Goal: Contribute content: Contribute content

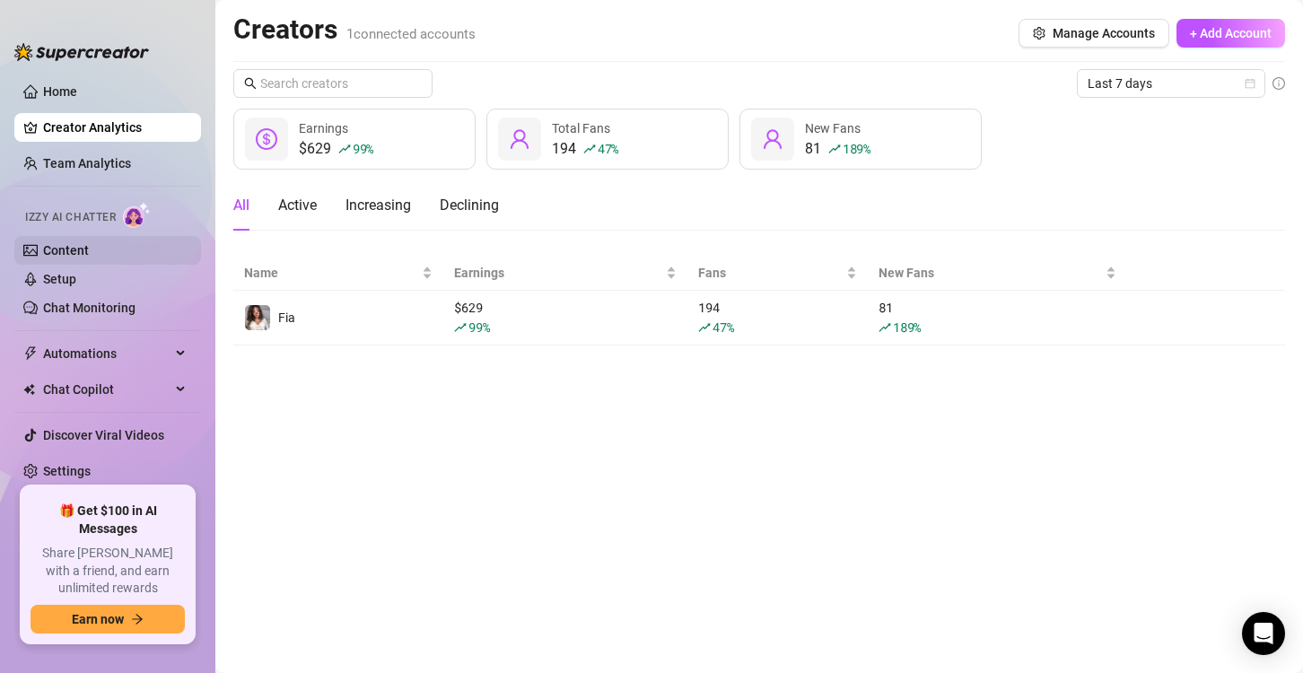
click at [89, 257] on link "Content" at bounding box center [66, 250] width 46 height 14
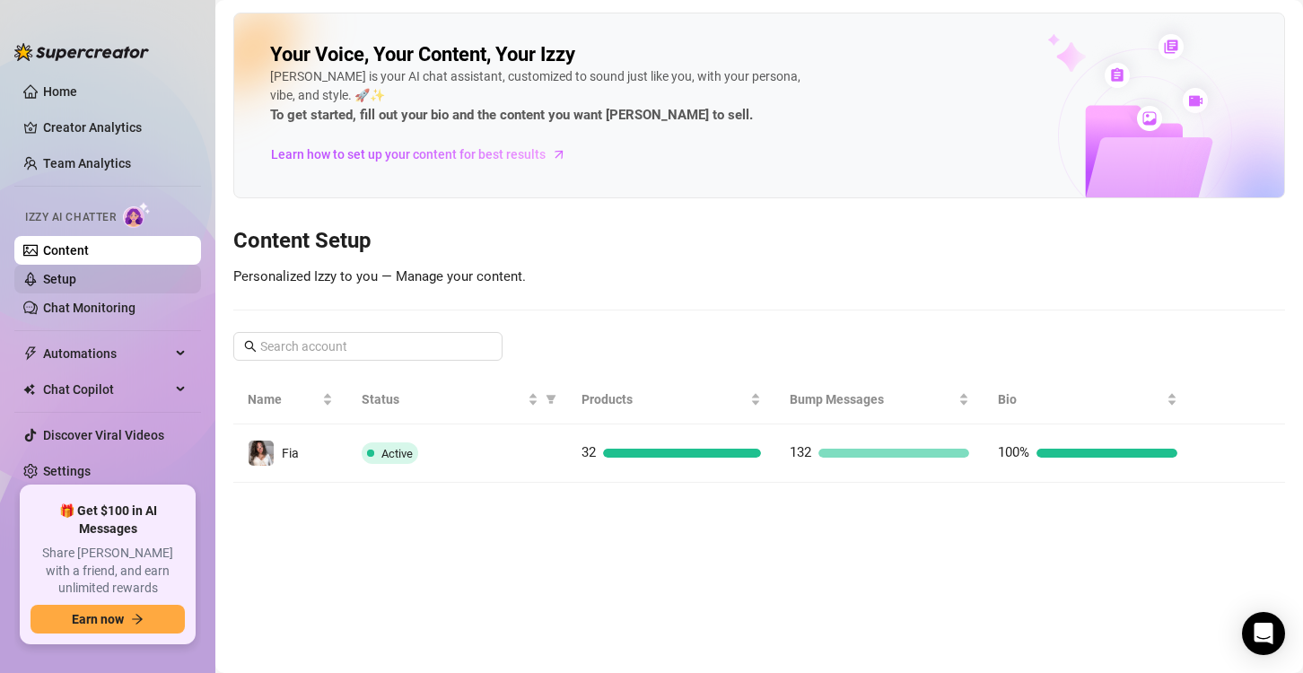
click at [76, 278] on link "Setup" at bounding box center [59, 279] width 33 height 14
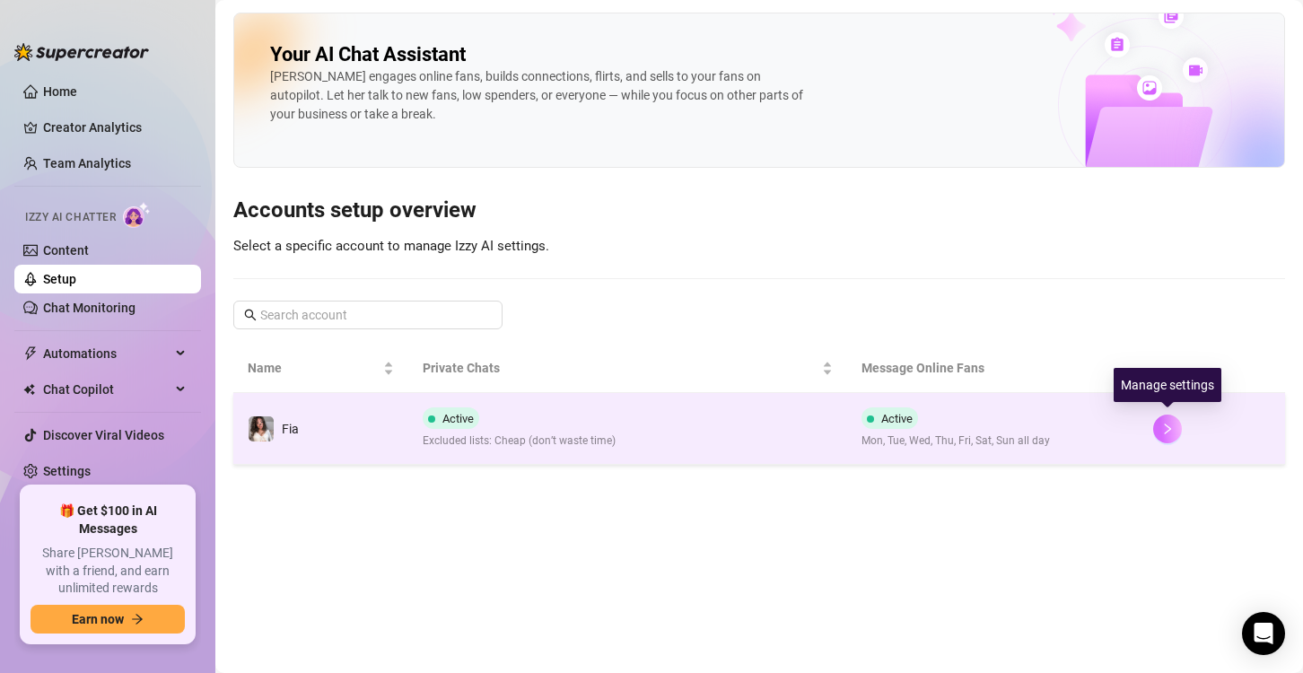
click at [1162, 432] on icon "right" at bounding box center [1167, 429] width 13 height 13
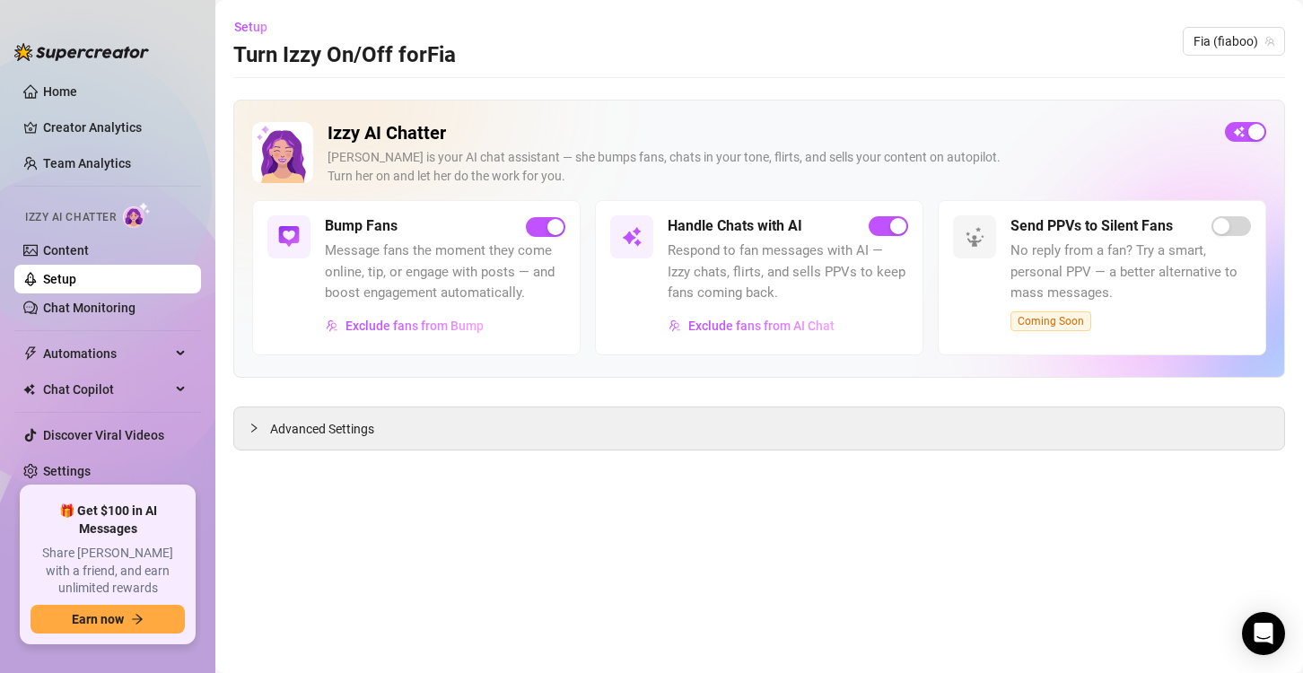
click at [93, 68] on div at bounding box center [81, 43] width 135 height 54
drag, startPoint x: 92, startPoint y: 79, endPoint x: 85, endPoint y: 89, distance: 12.2
click at [77, 84] on link "Home" at bounding box center [60, 91] width 34 height 14
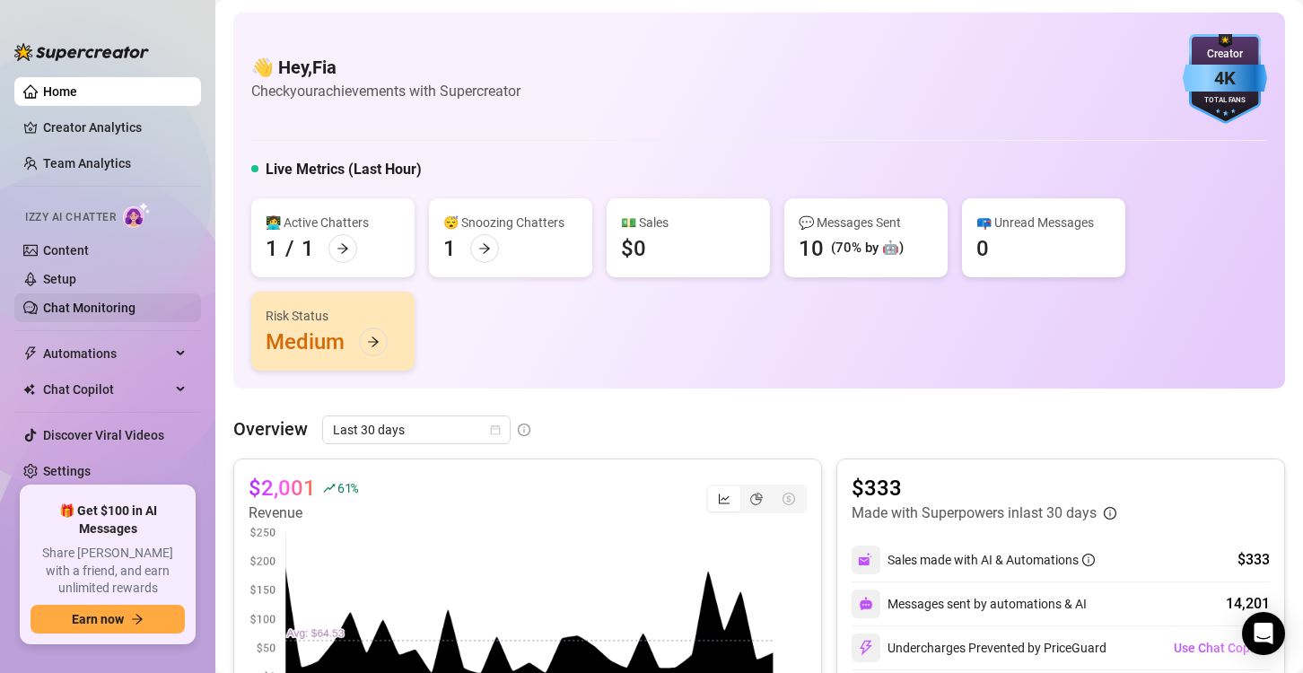
click at [127, 301] on link "Chat Monitoring" at bounding box center [89, 308] width 92 height 14
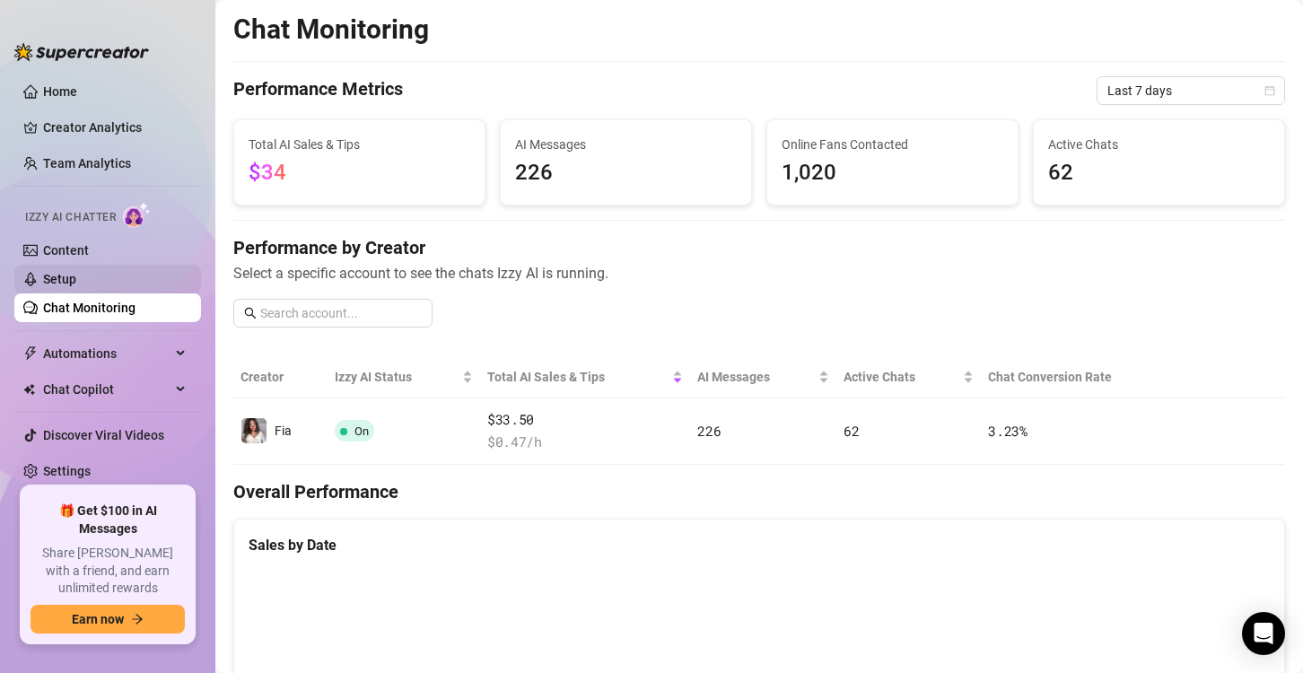
click at [76, 273] on link "Setup" at bounding box center [59, 279] width 33 height 14
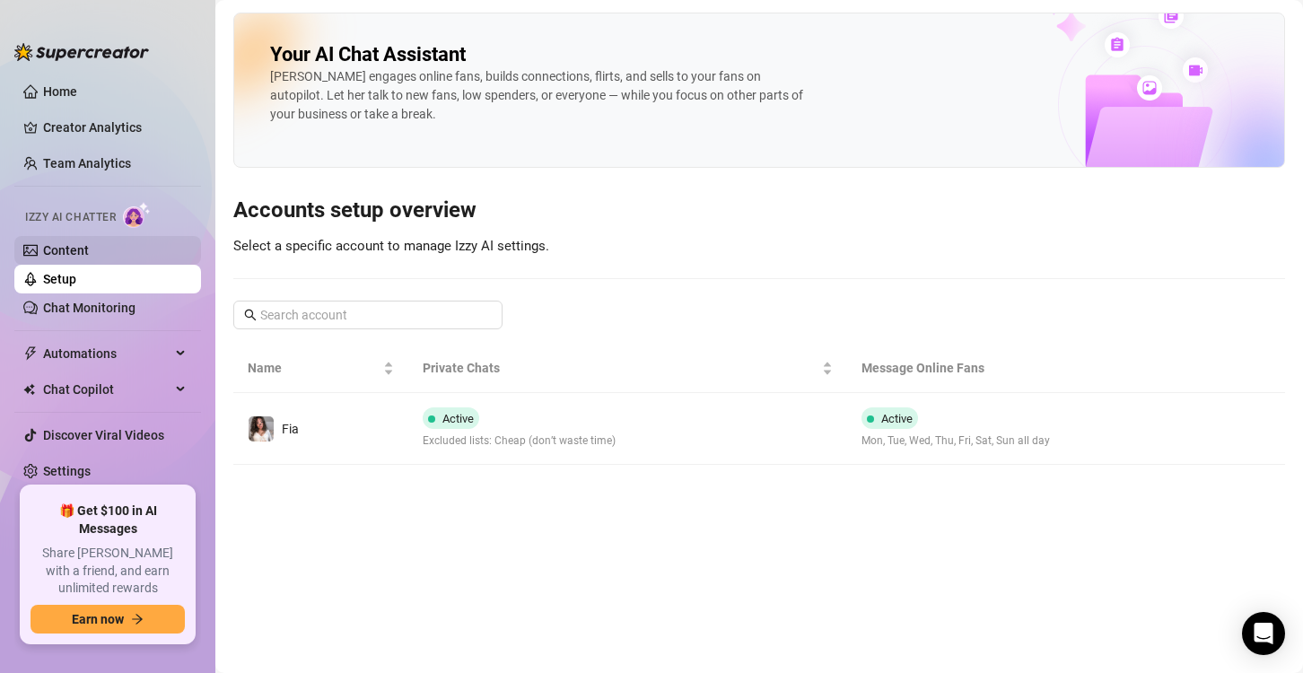
click at [89, 250] on link "Content" at bounding box center [66, 250] width 46 height 14
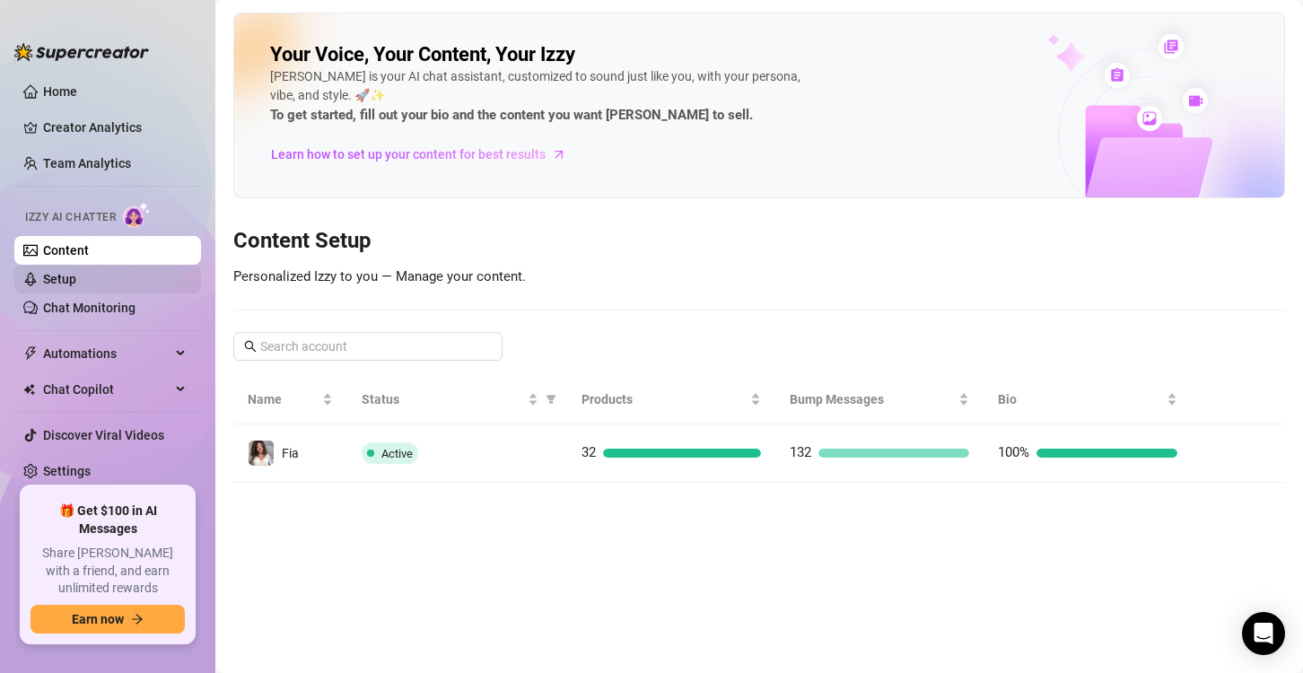
click at [76, 279] on link "Setup" at bounding box center [59, 279] width 33 height 14
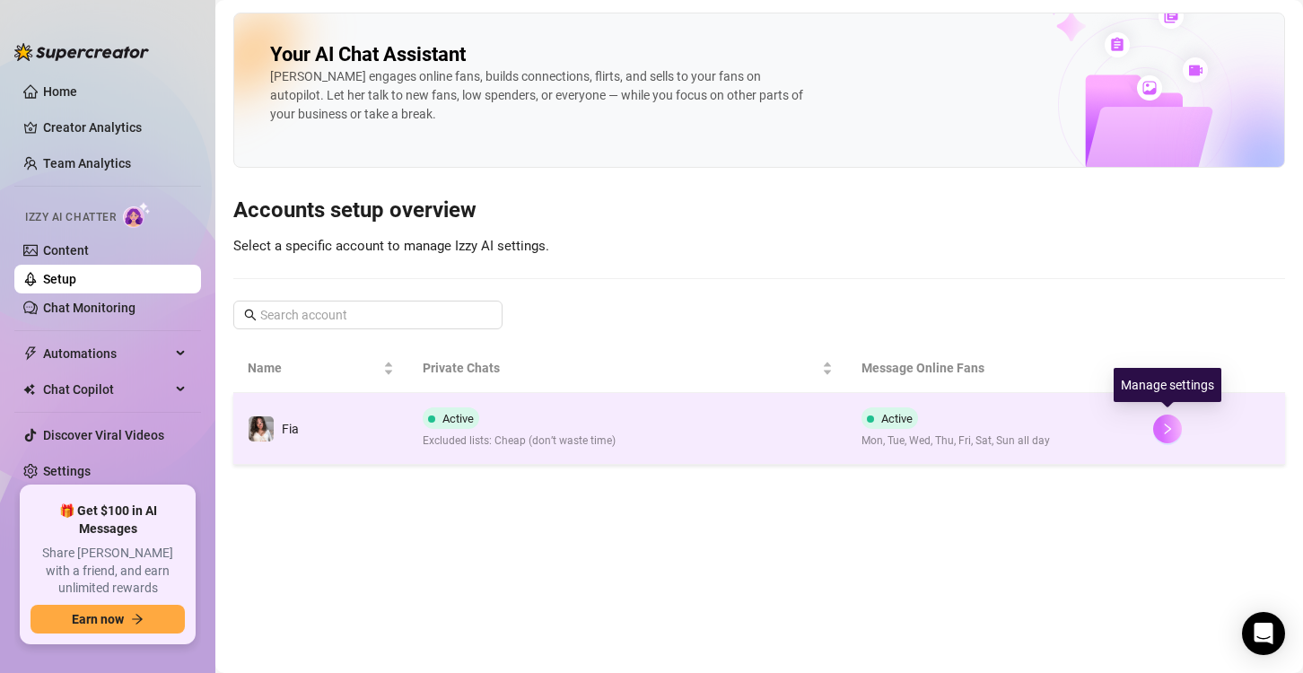
click at [1179, 428] on button "button" at bounding box center [1167, 429] width 29 height 29
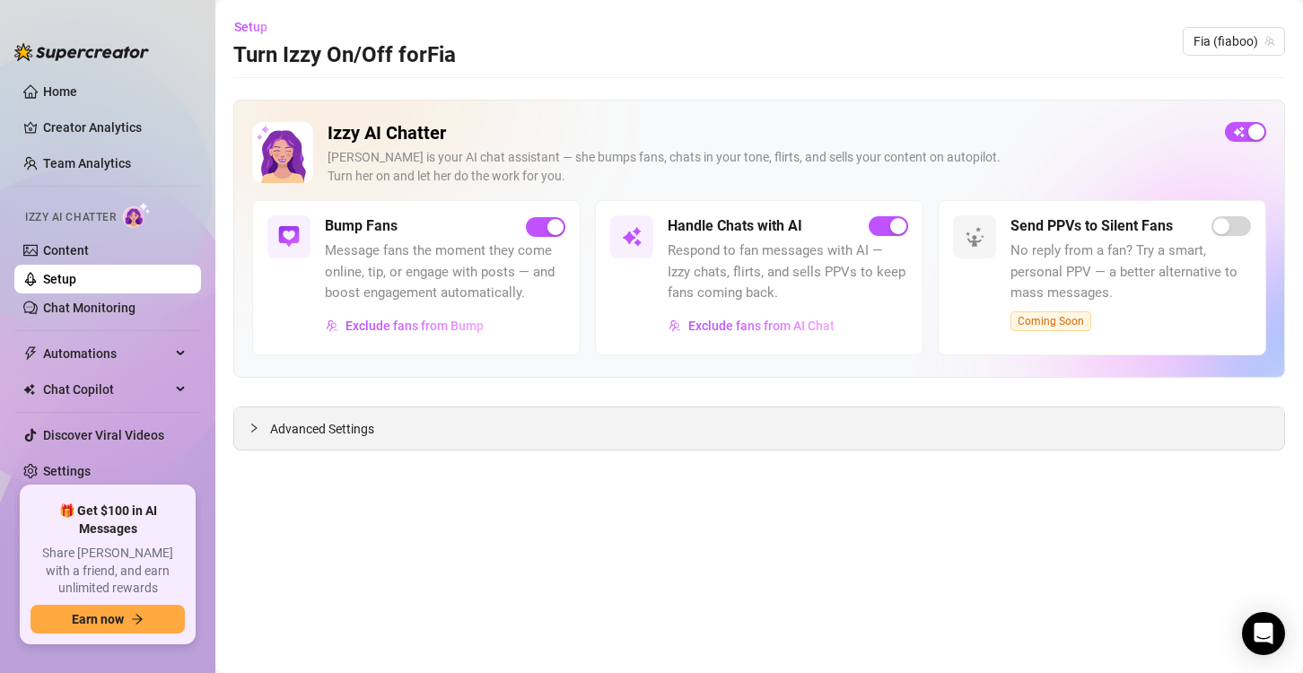
click at [401, 427] on div "Advanced Settings" at bounding box center [759, 429] width 1050 height 42
click at [255, 423] on icon "collapsed" at bounding box center [254, 428] width 11 height 11
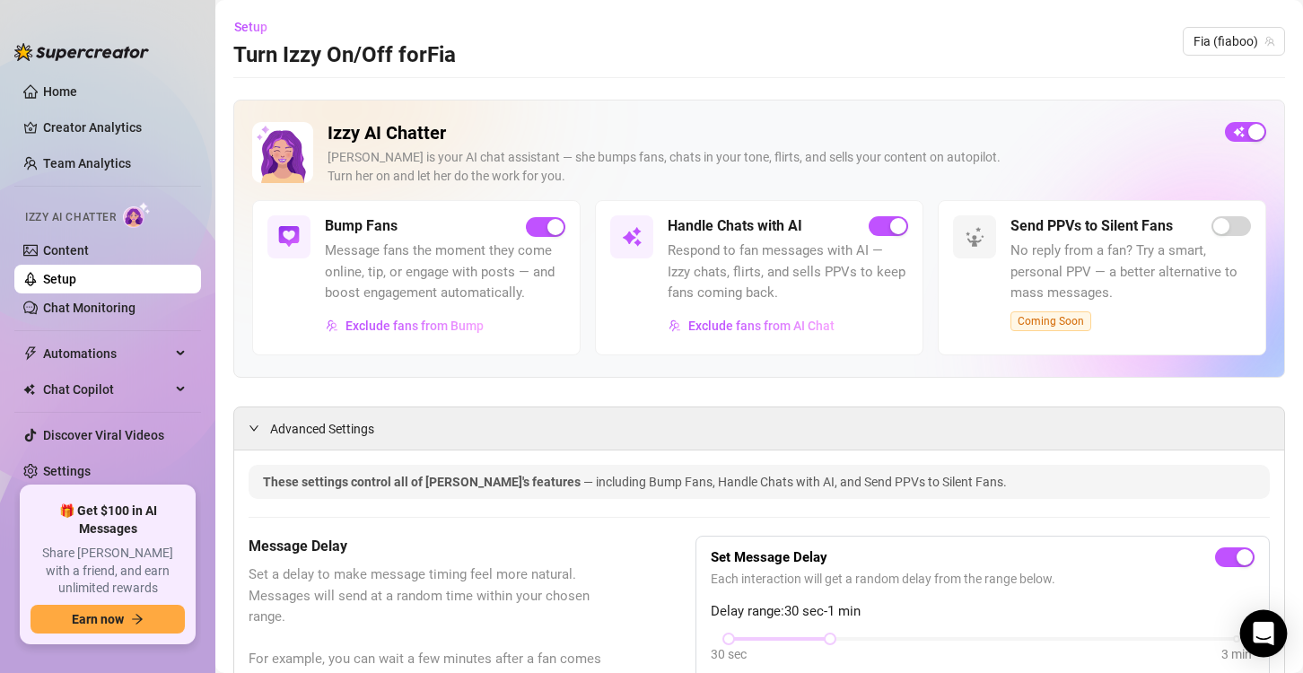
click at [1249, 635] on div "Open Intercom Messenger" at bounding box center [1264, 634] width 48 height 48
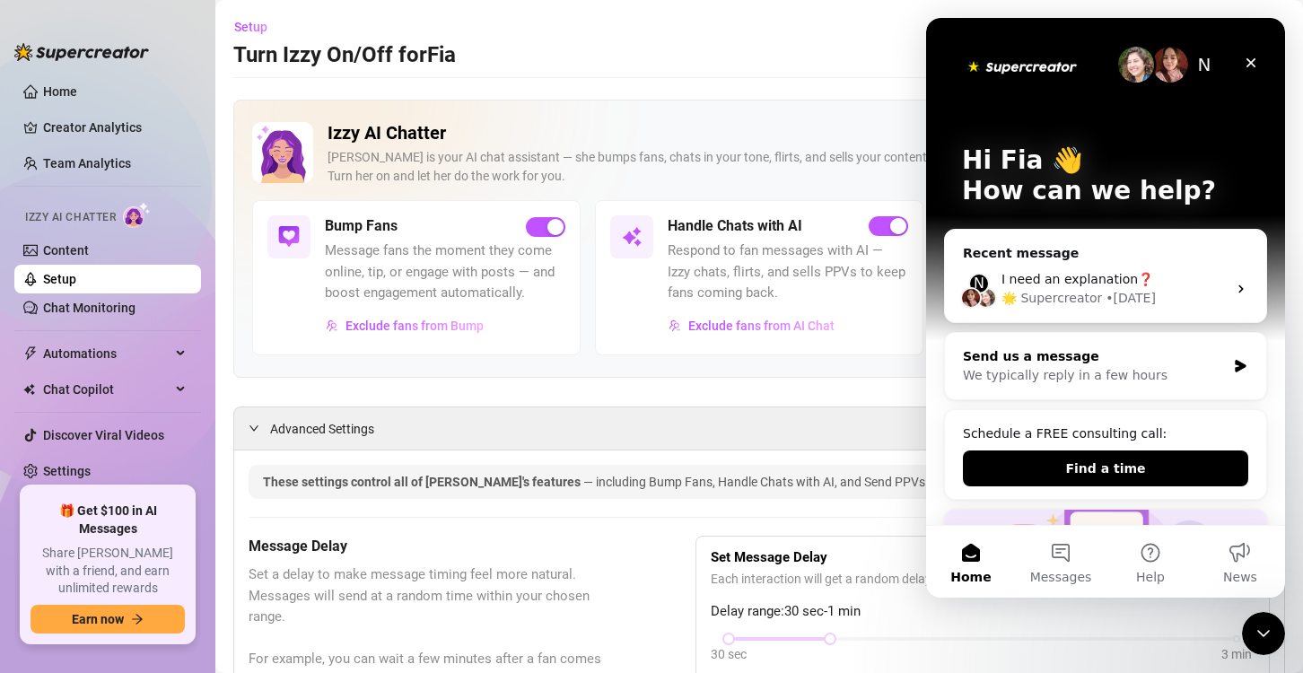
click at [1105, 358] on div "Send us a message" at bounding box center [1094, 356] width 263 height 19
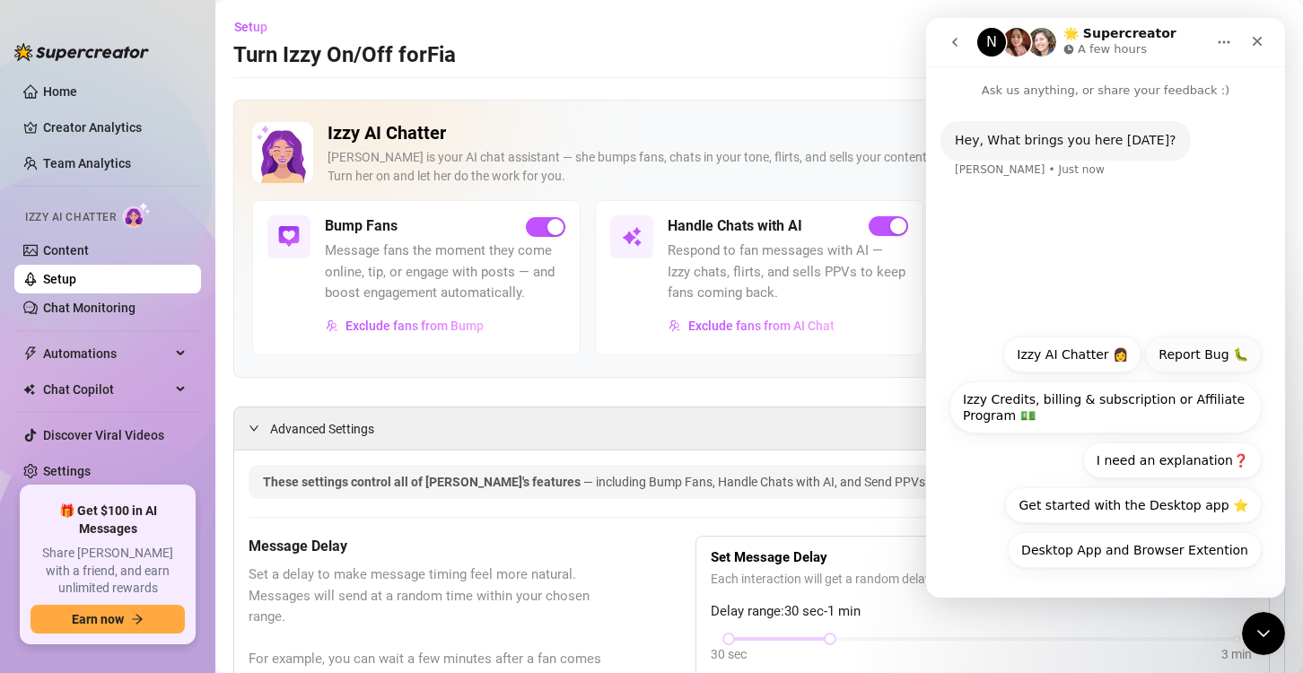
click at [1193, 370] on button "Report Bug 🐛" at bounding box center [1203, 355] width 117 height 36
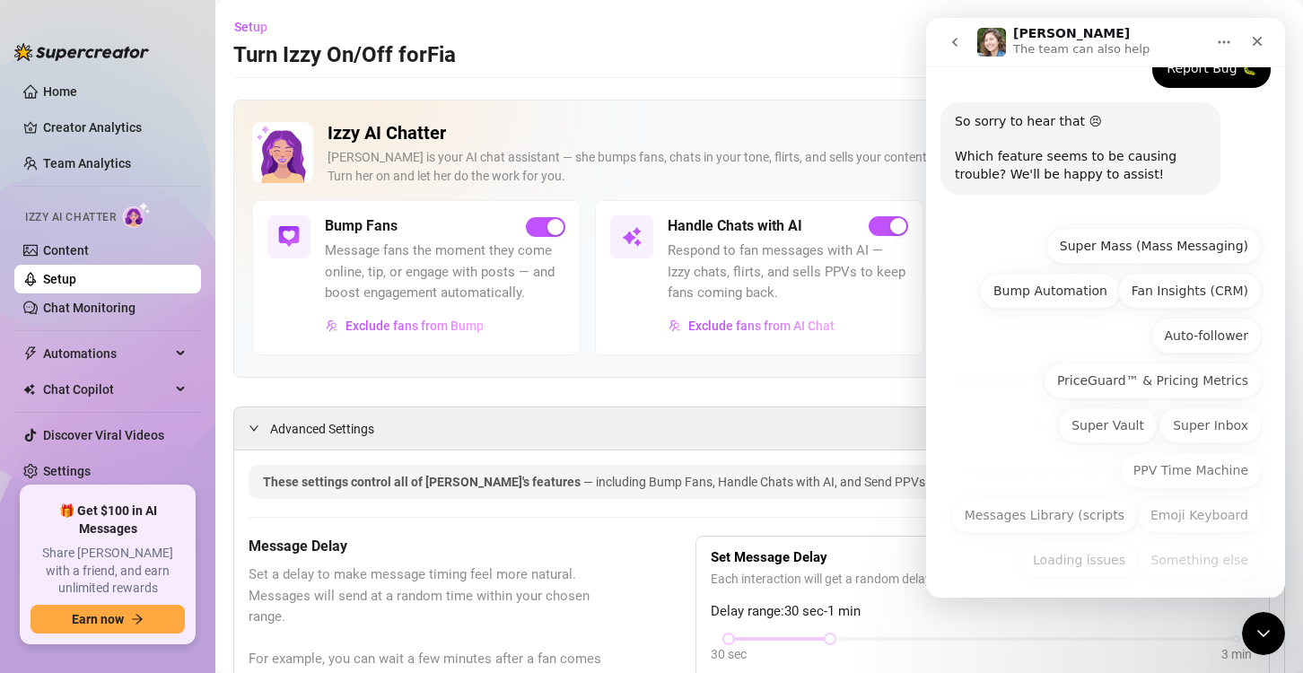
scroll to position [134, 0]
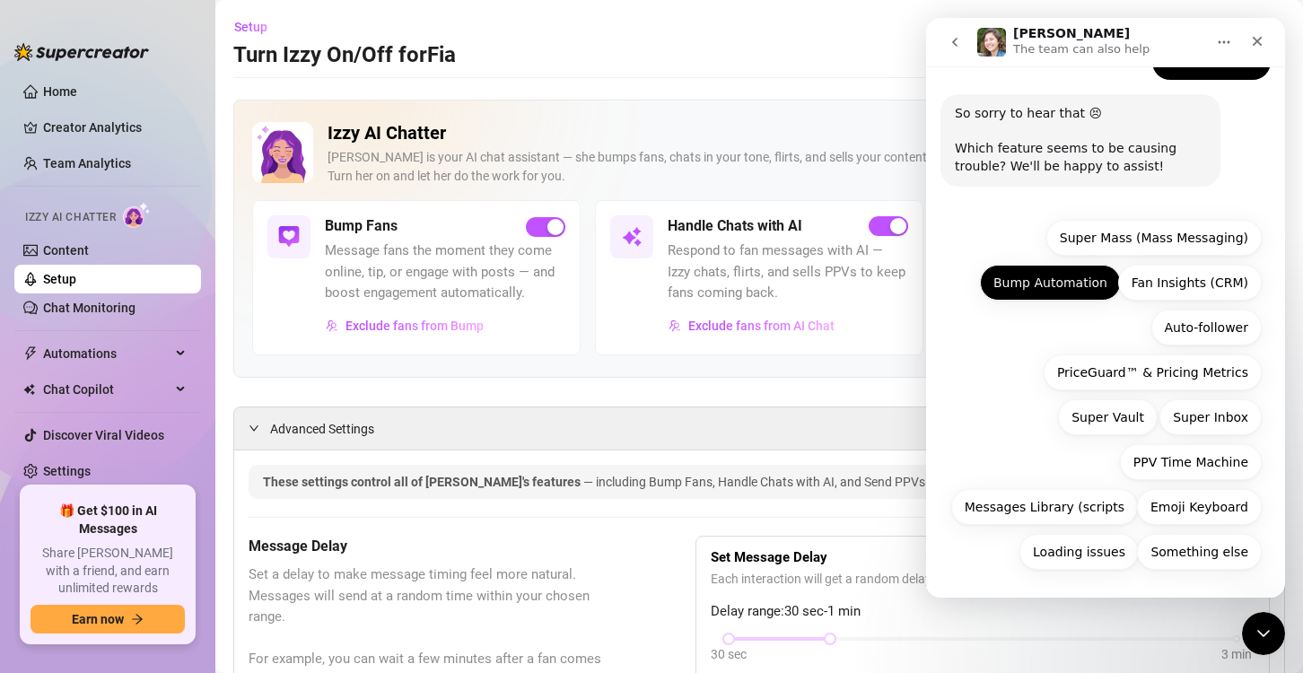
click at [1071, 285] on button "Bump Automation" at bounding box center [1050, 283] width 141 height 36
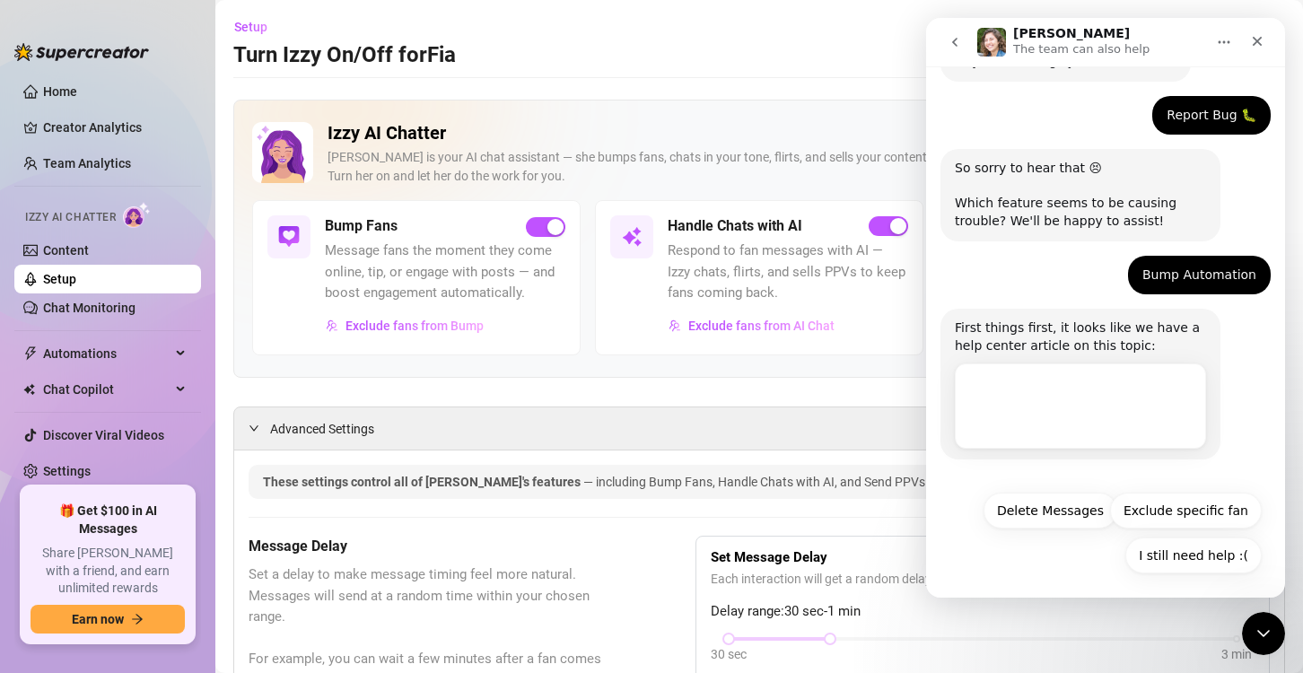
scroll to position [83, 0]
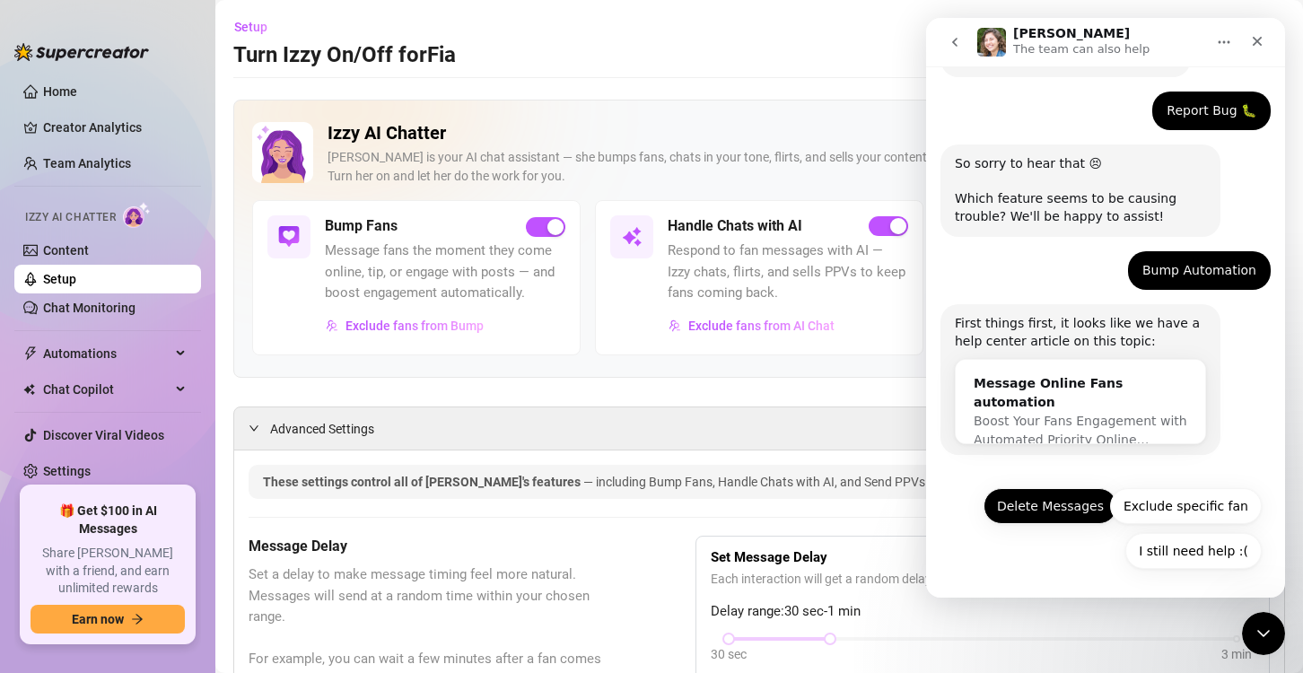
click at [1045, 502] on button "Delete Messages" at bounding box center [1051, 506] width 134 height 36
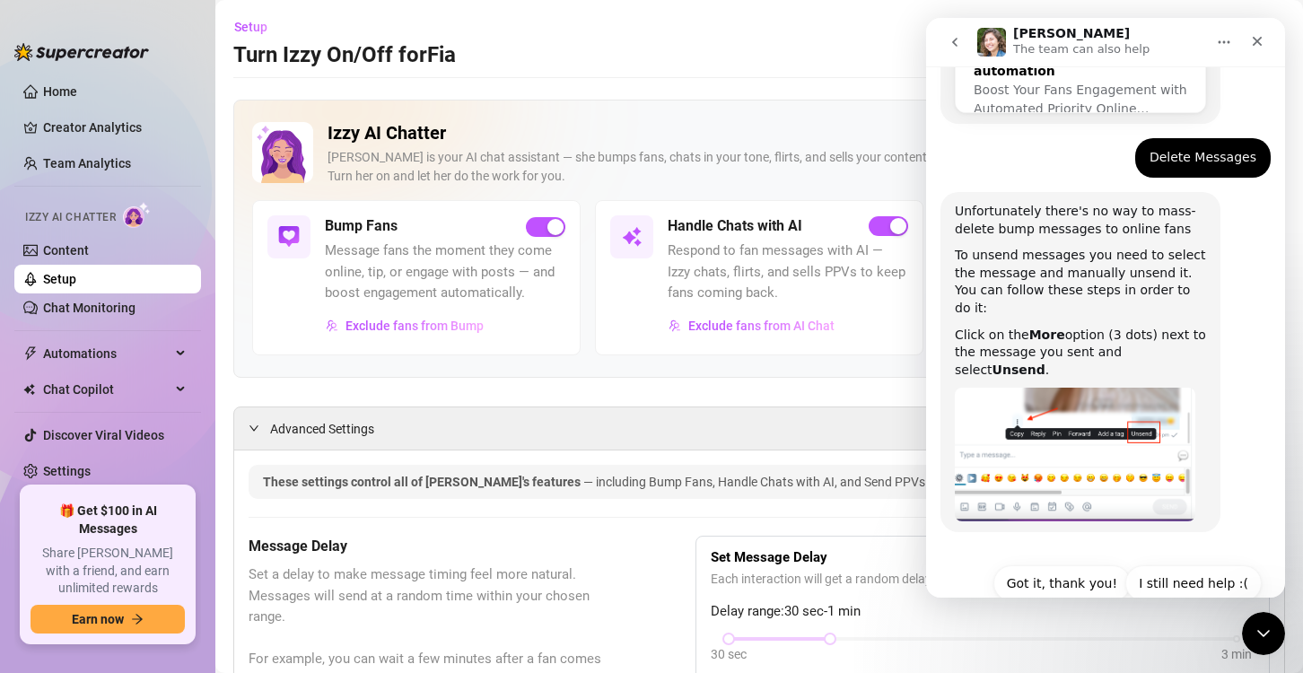
scroll to position [413, 0]
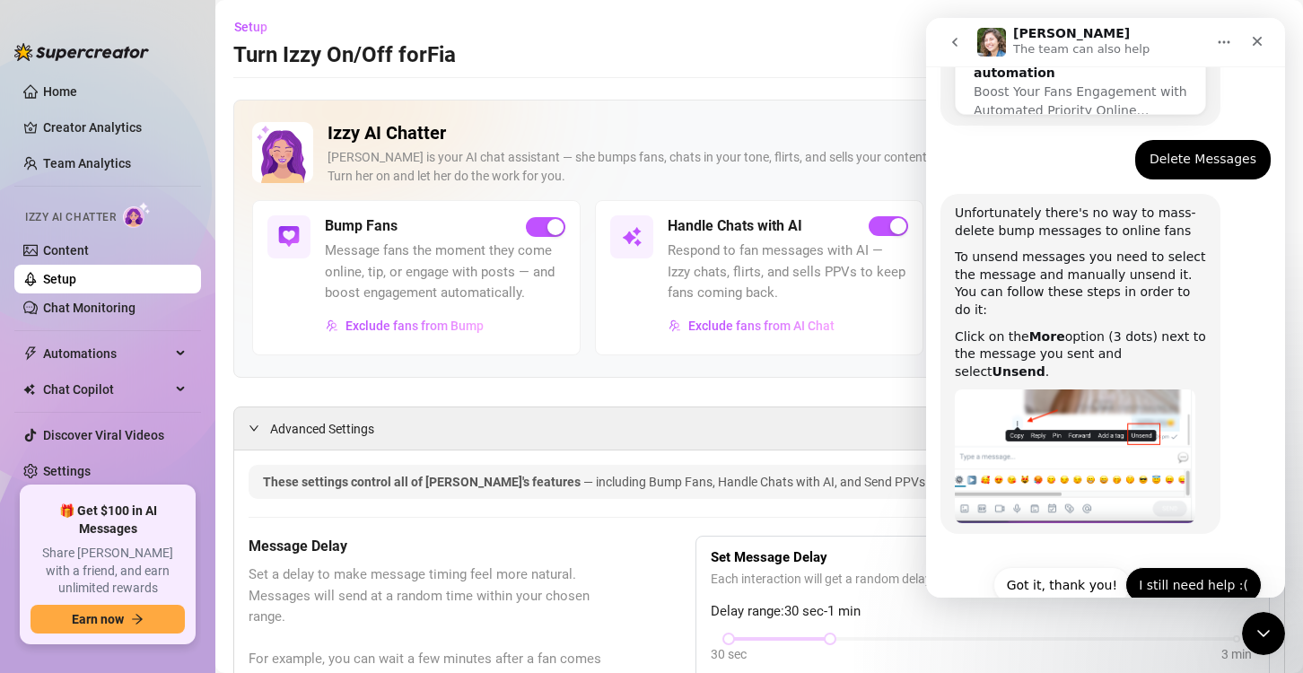
click at [1214, 567] on button "I still need help :(" at bounding box center [1194, 585] width 136 height 36
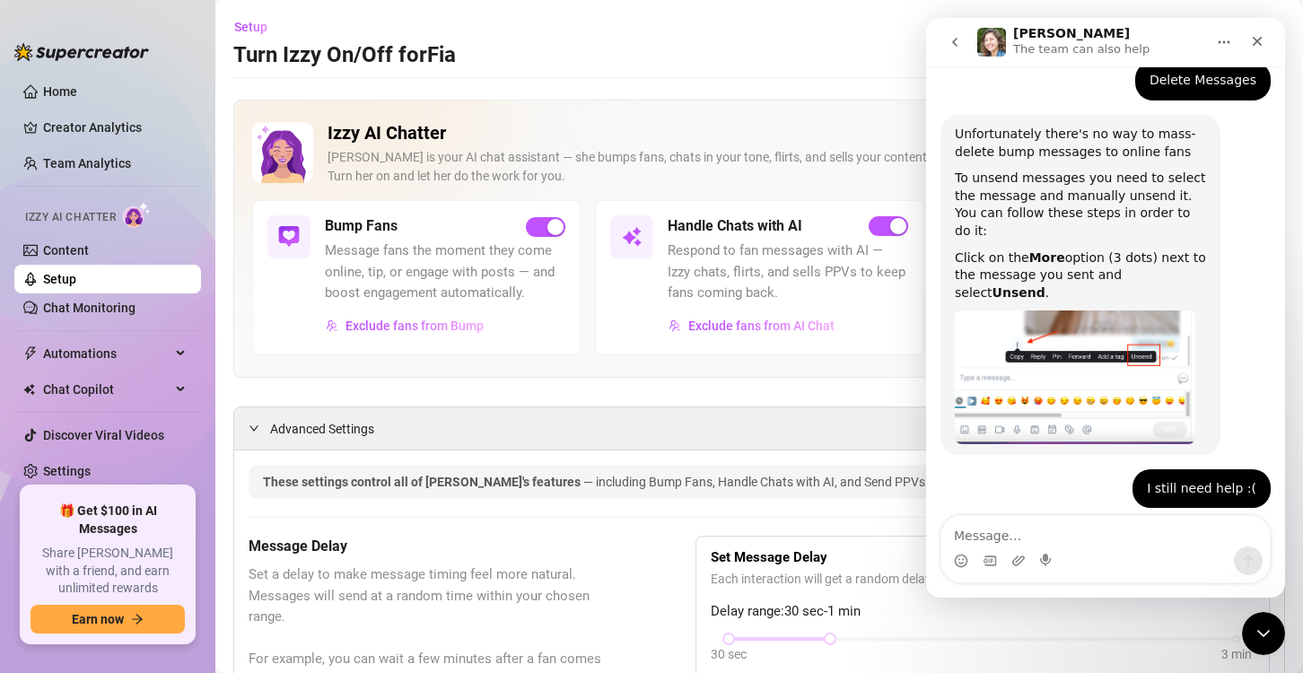
scroll to position [556, 0]
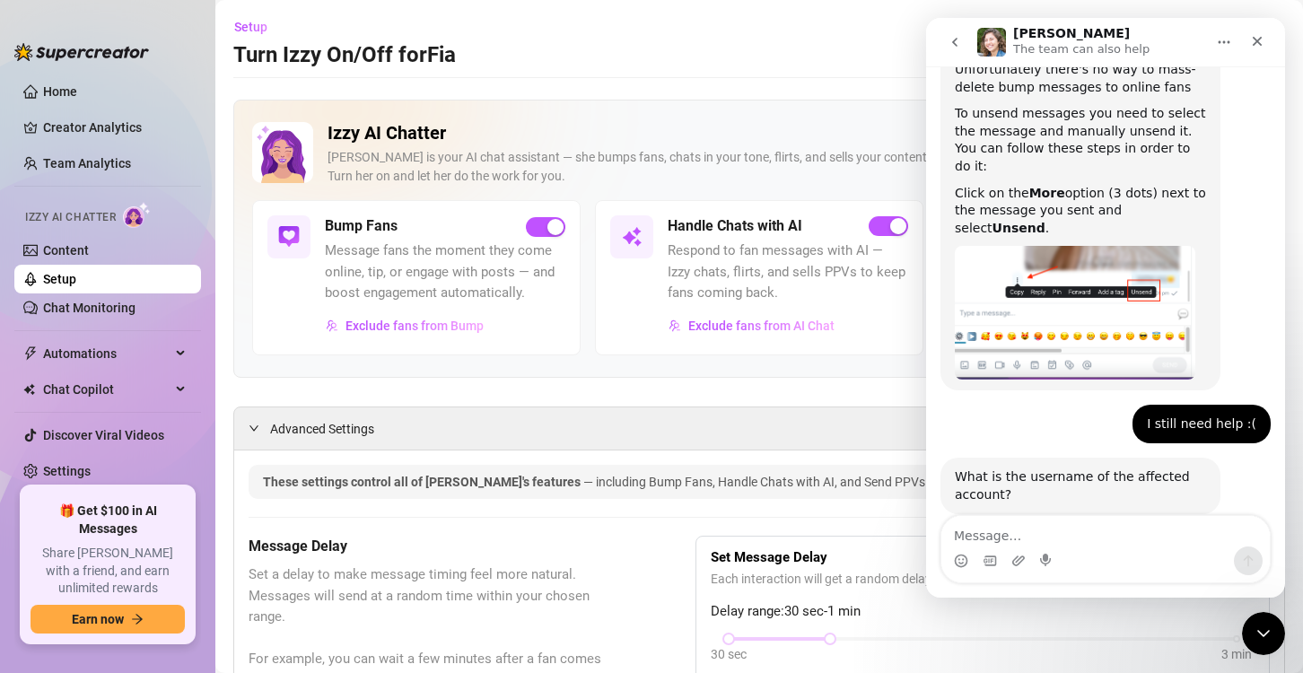
click at [1172, 536] on textarea "Message…" at bounding box center [1106, 531] width 329 height 31
type textarea "fiaboo"
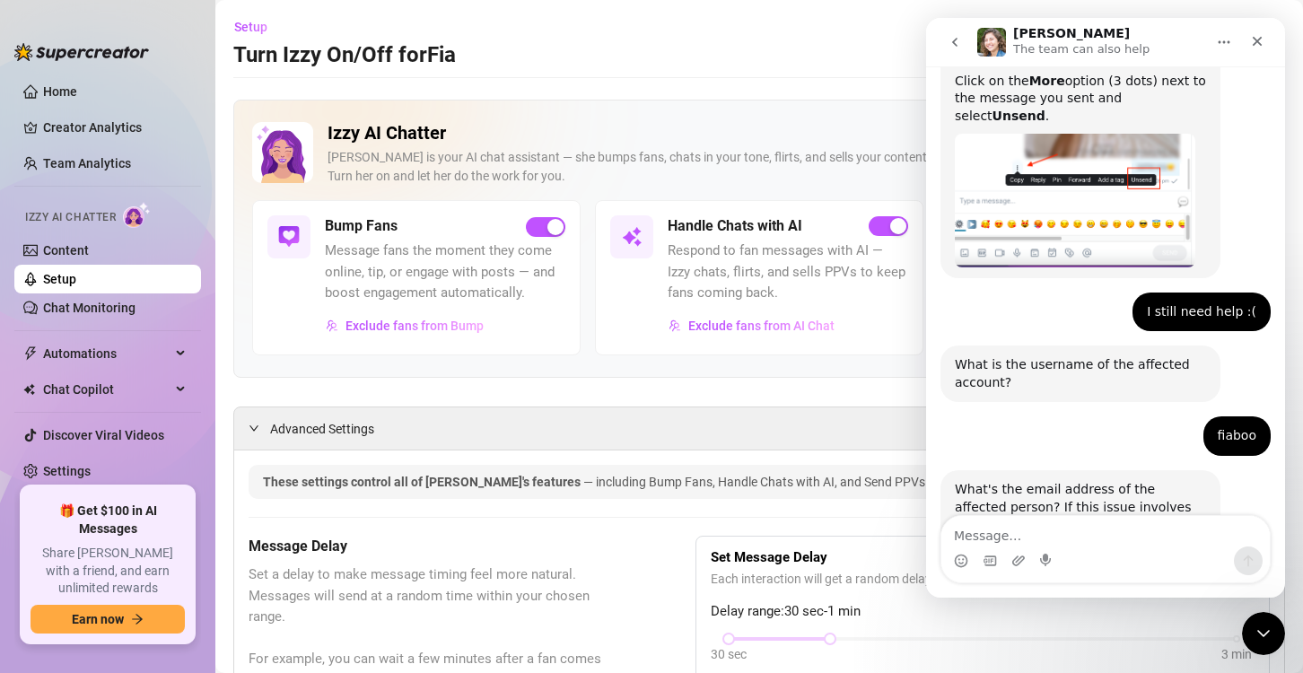
scroll to position [761, 0]
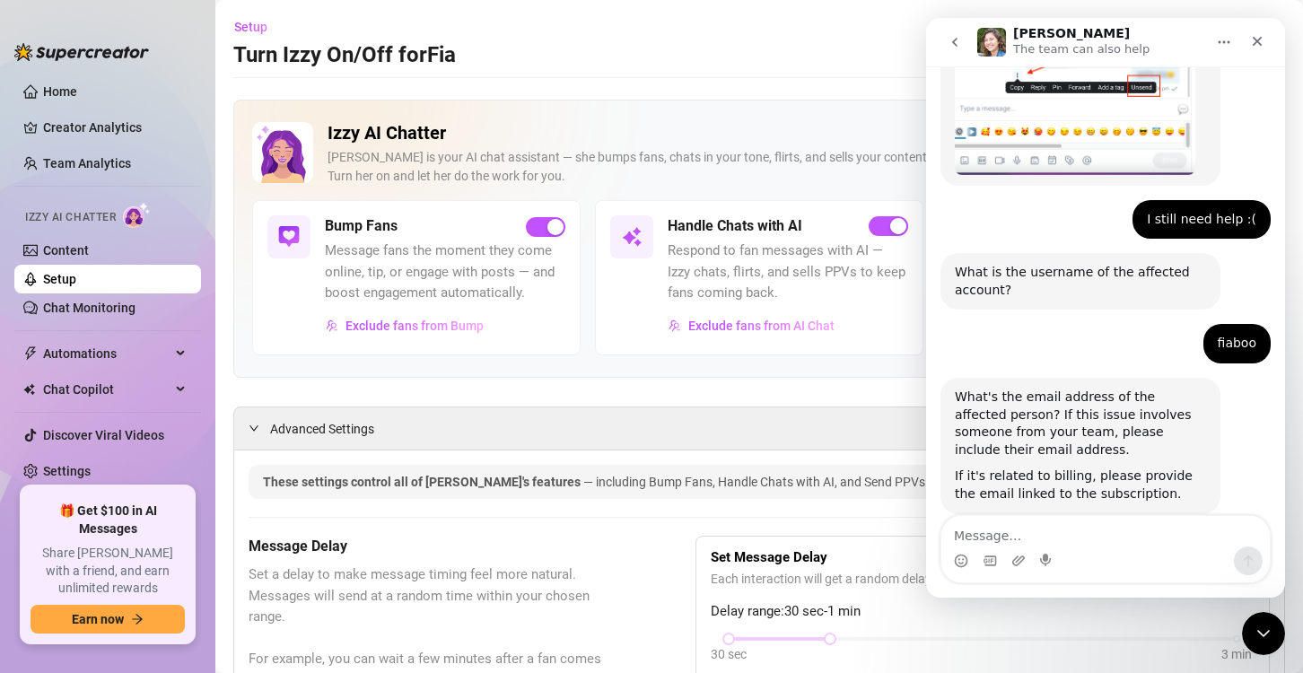
click at [1162, 549] on div "Intercom messenger" at bounding box center [1106, 561] width 329 height 29
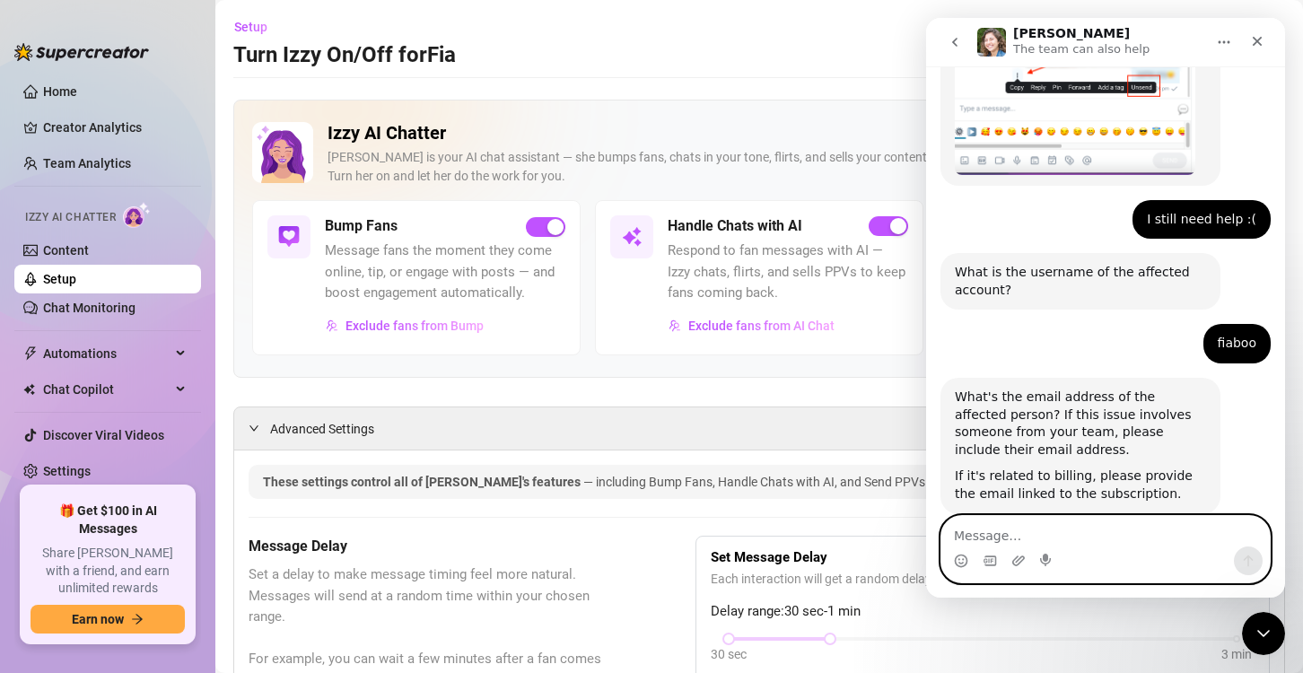
click at [1141, 539] on textarea "Message…" at bounding box center [1106, 531] width 329 height 31
type textarea "[EMAIL_ADDRESS][DOMAIN_NAME]"
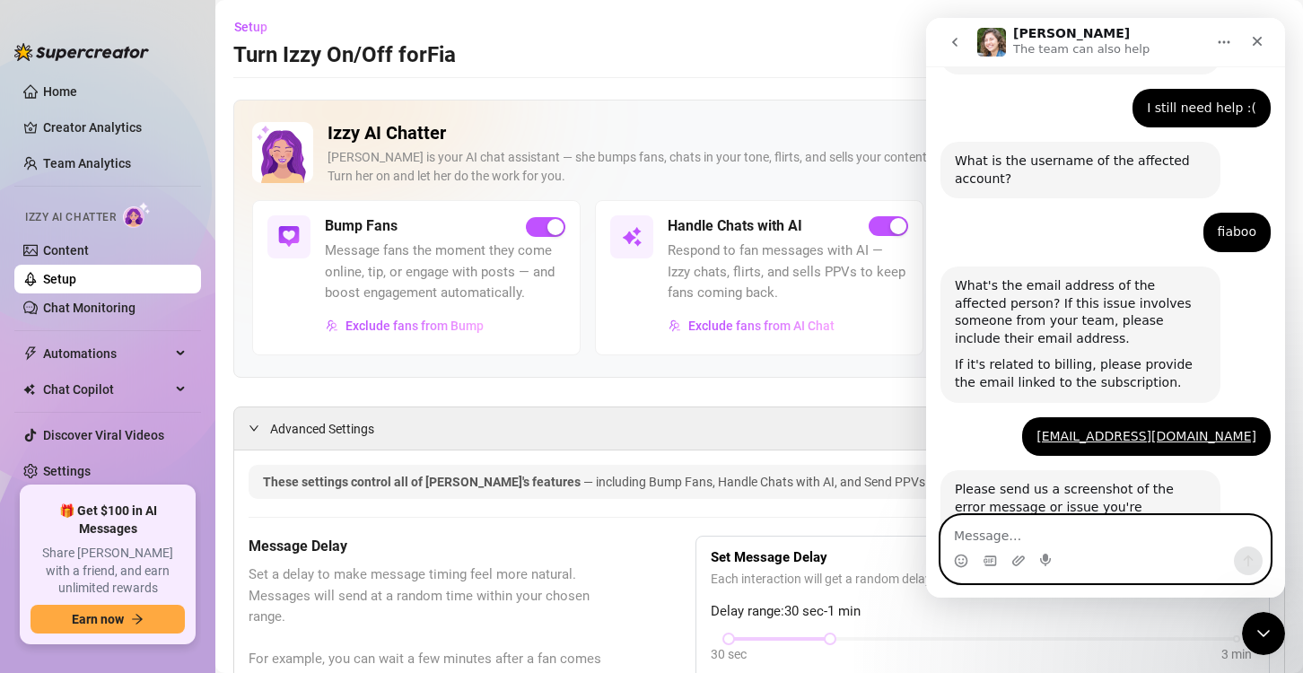
scroll to position [1000, 0]
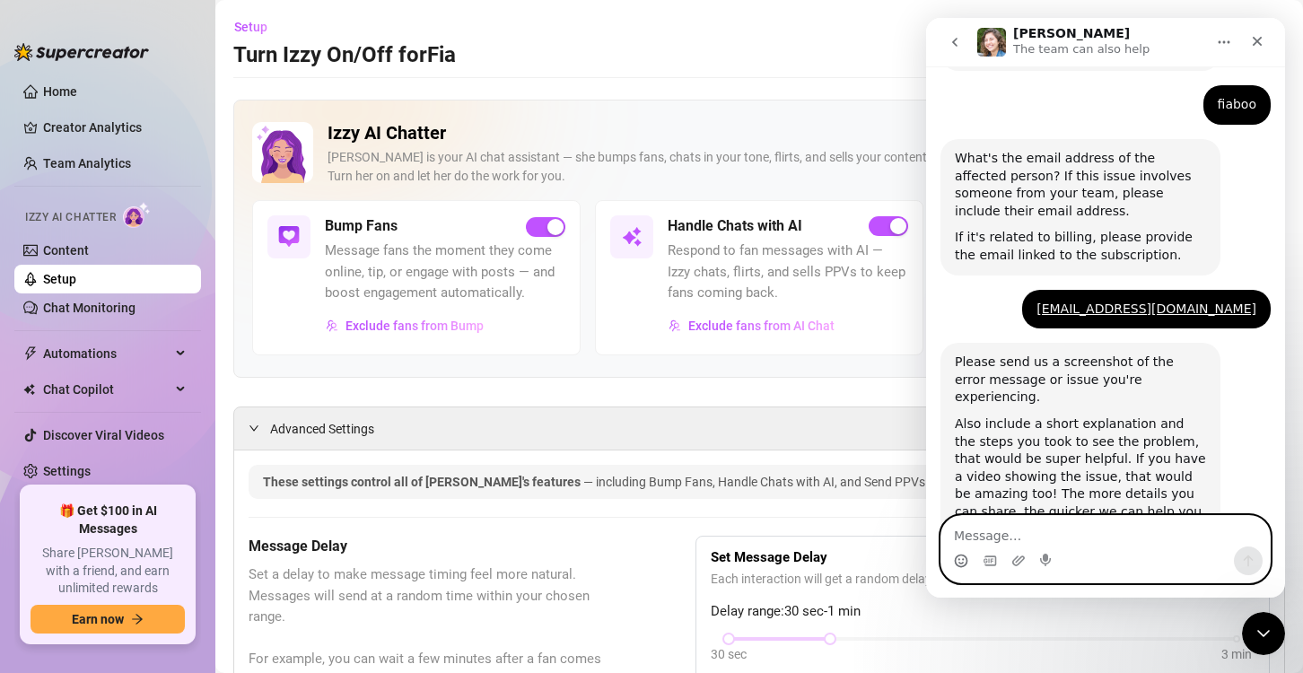
click at [959, 559] on icon "Emoji picker" at bounding box center [962, 559] width 6 height 2
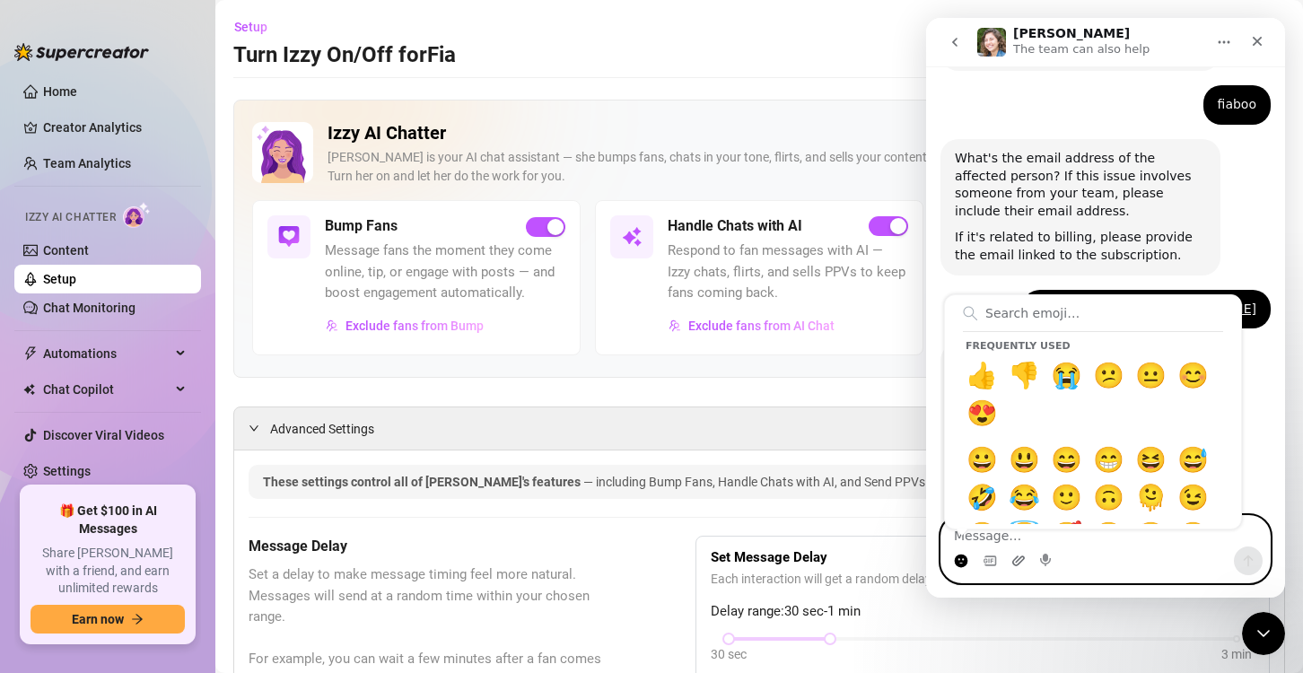
click at [1015, 562] on icon "Upload attachment" at bounding box center [1019, 561] width 14 height 14
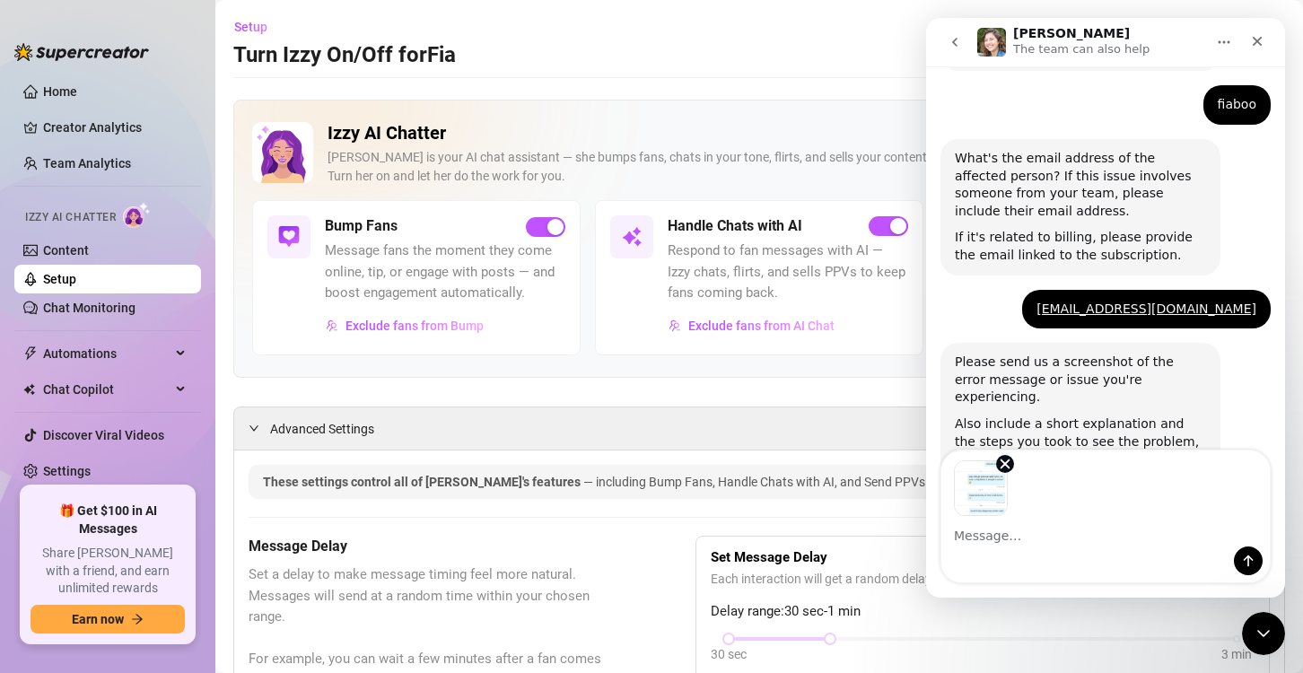
scroll to position [1065, 0]
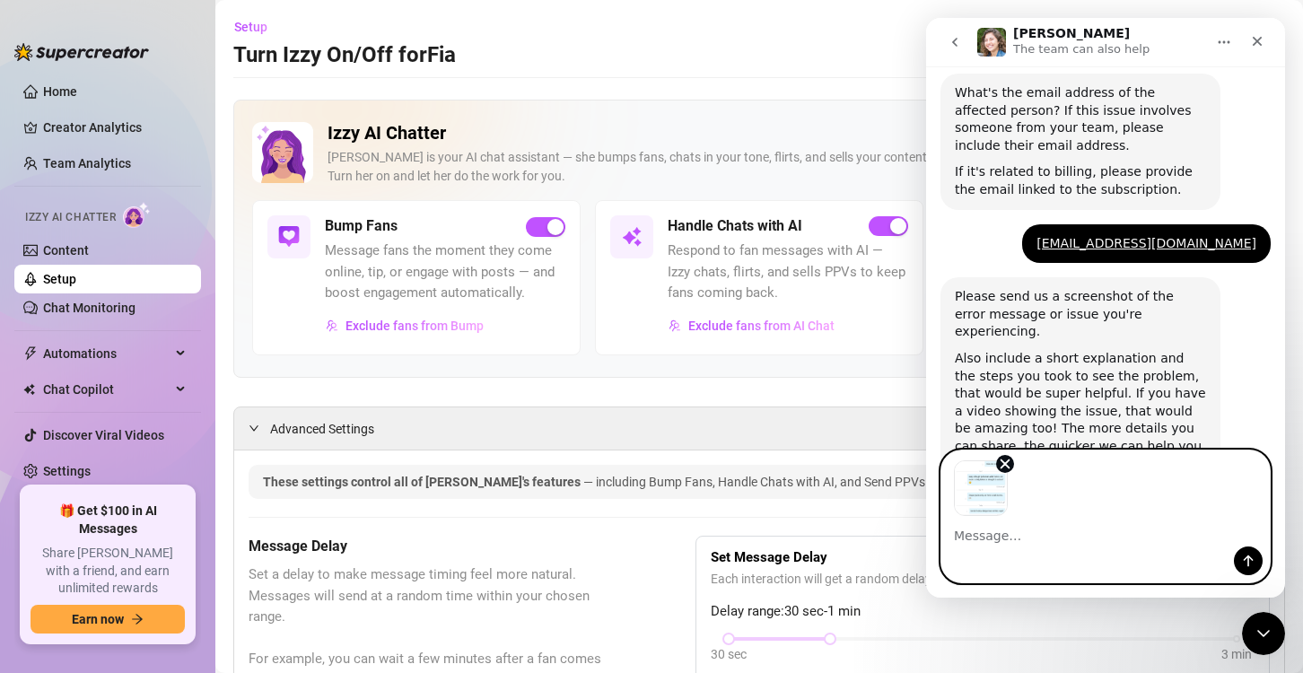
click at [976, 531] on textarea "Message…" at bounding box center [1106, 531] width 329 height 31
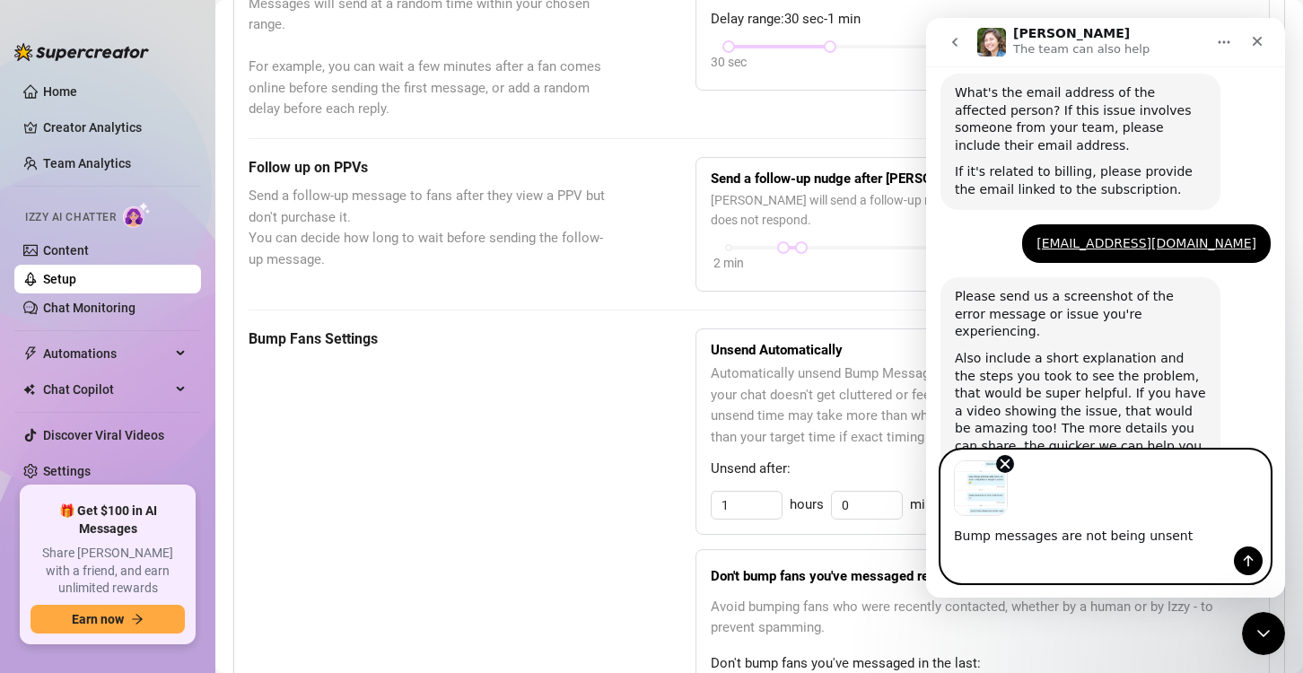
scroll to position [628, 0]
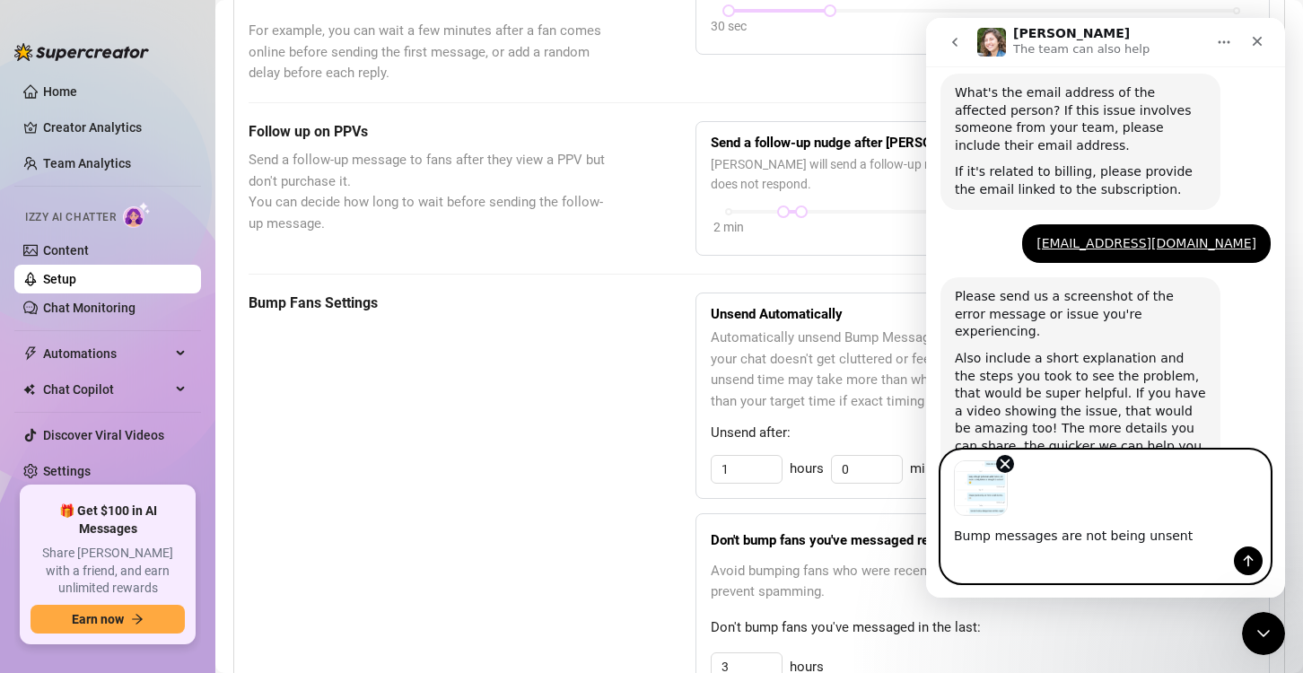
drag, startPoint x: 1118, startPoint y: 541, endPoint x: 1128, endPoint y: 545, distance: 10.5
click at [1119, 541] on textarea "Bump messages are not being unsent" at bounding box center [1106, 531] width 329 height 31
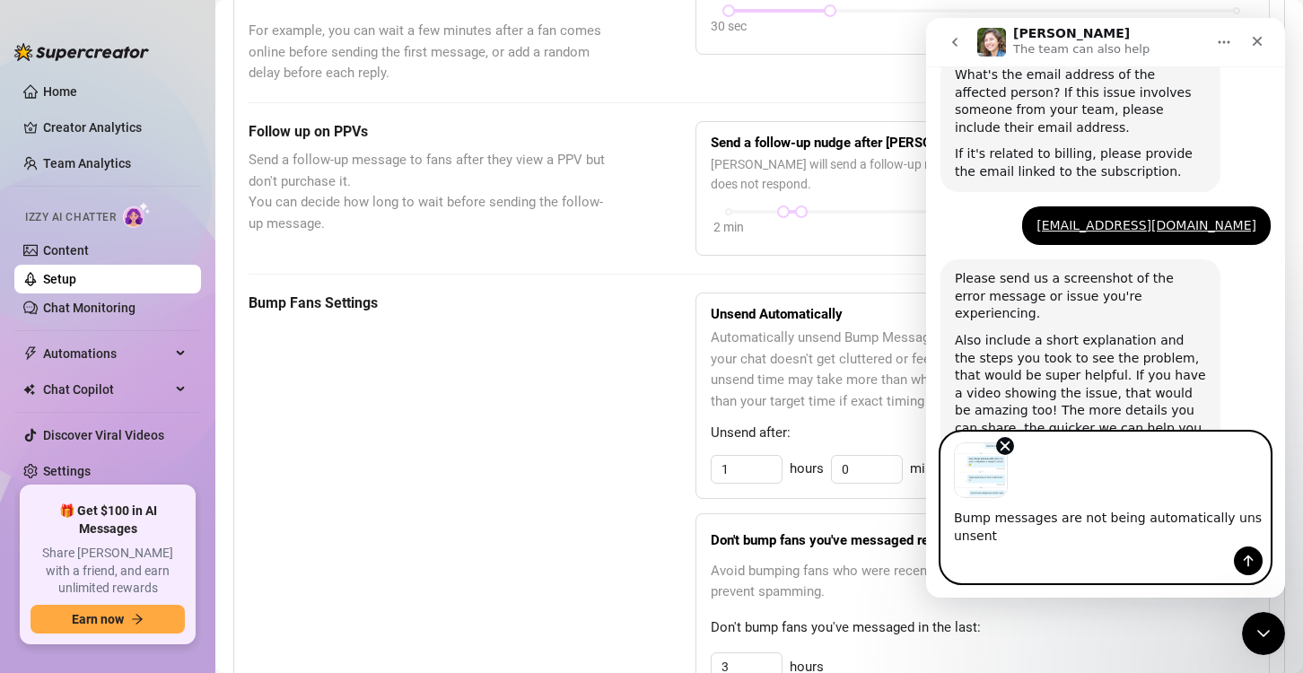
scroll to position [1065, 0]
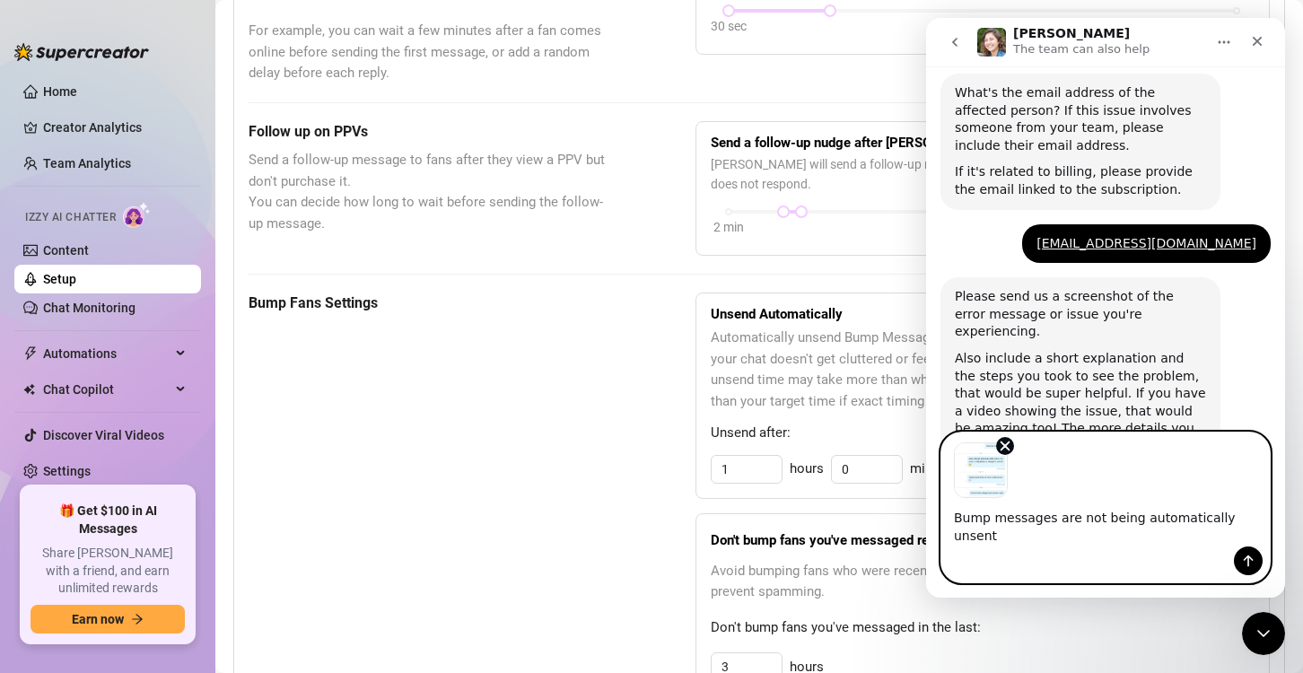
click at [1252, 534] on textarea "Bump messages are not being automatically unsent" at bounding box center [1106, 522] width 329 height 48
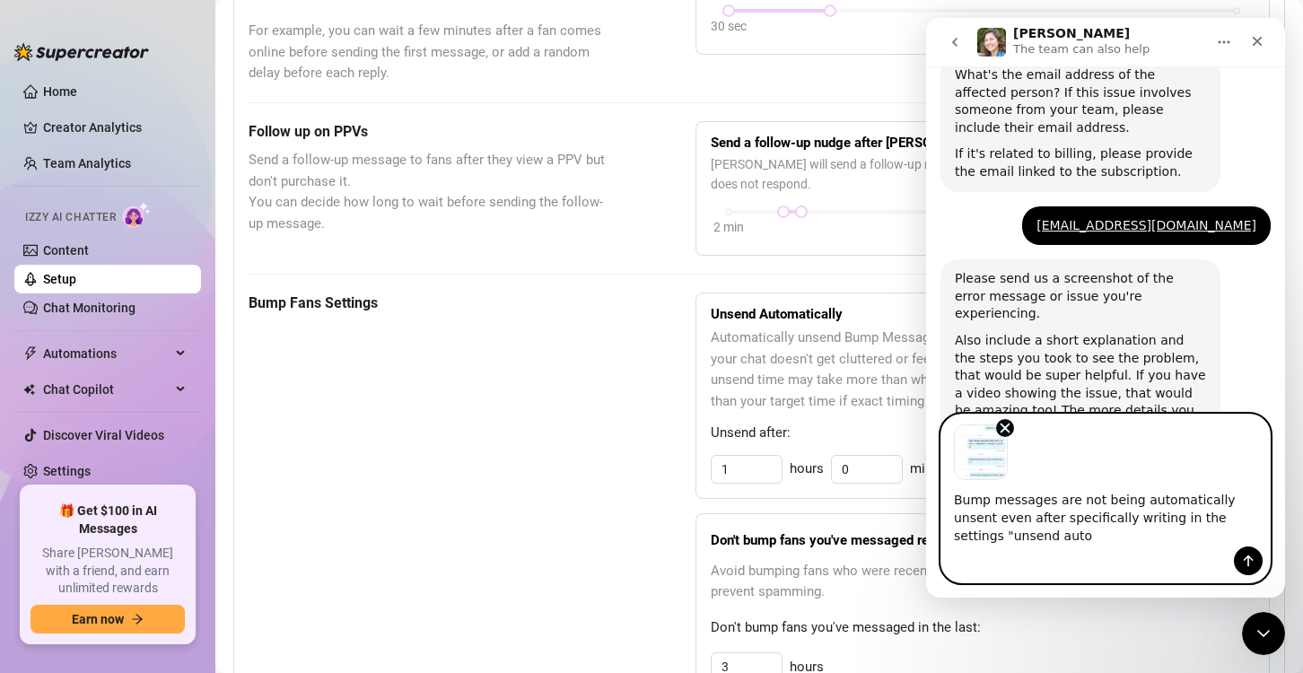
scroll to position [1101, 0]
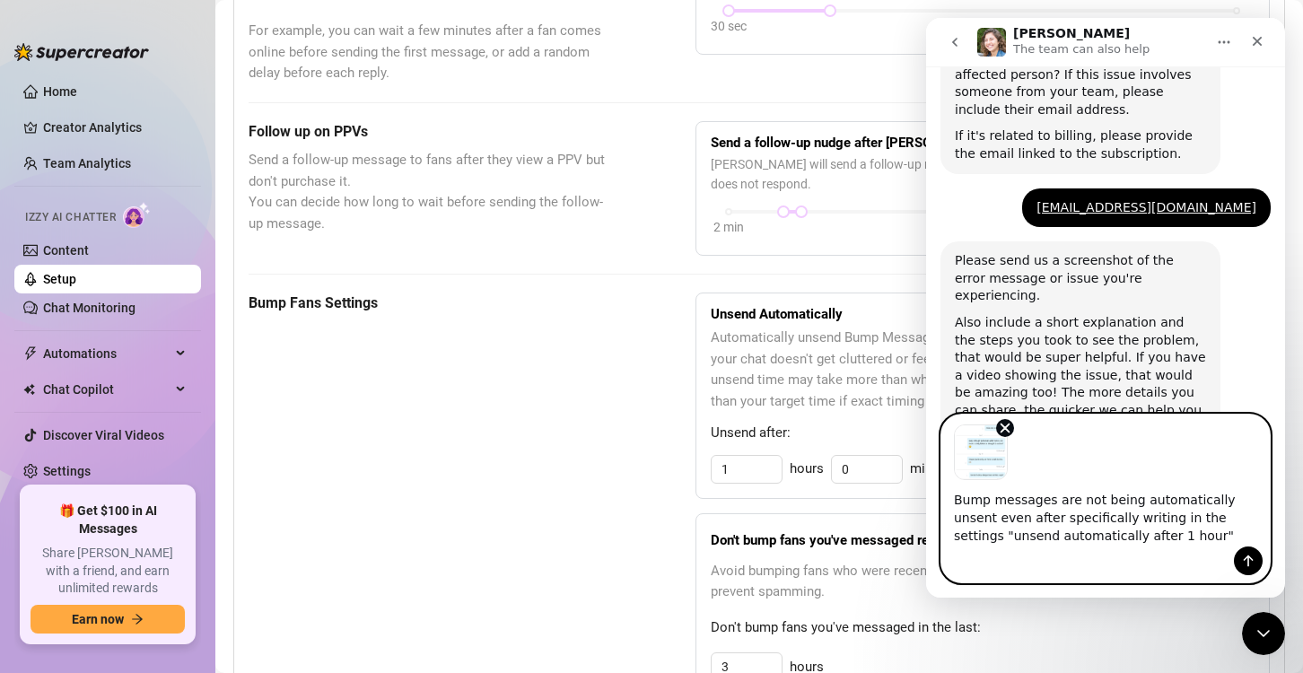
type textarea "Bump messages are not being automatically unsent even after specifically writin…"
click at [1245, 564] on icon "Send a message…" at bounding box center [1248, 561] width 14 height 14
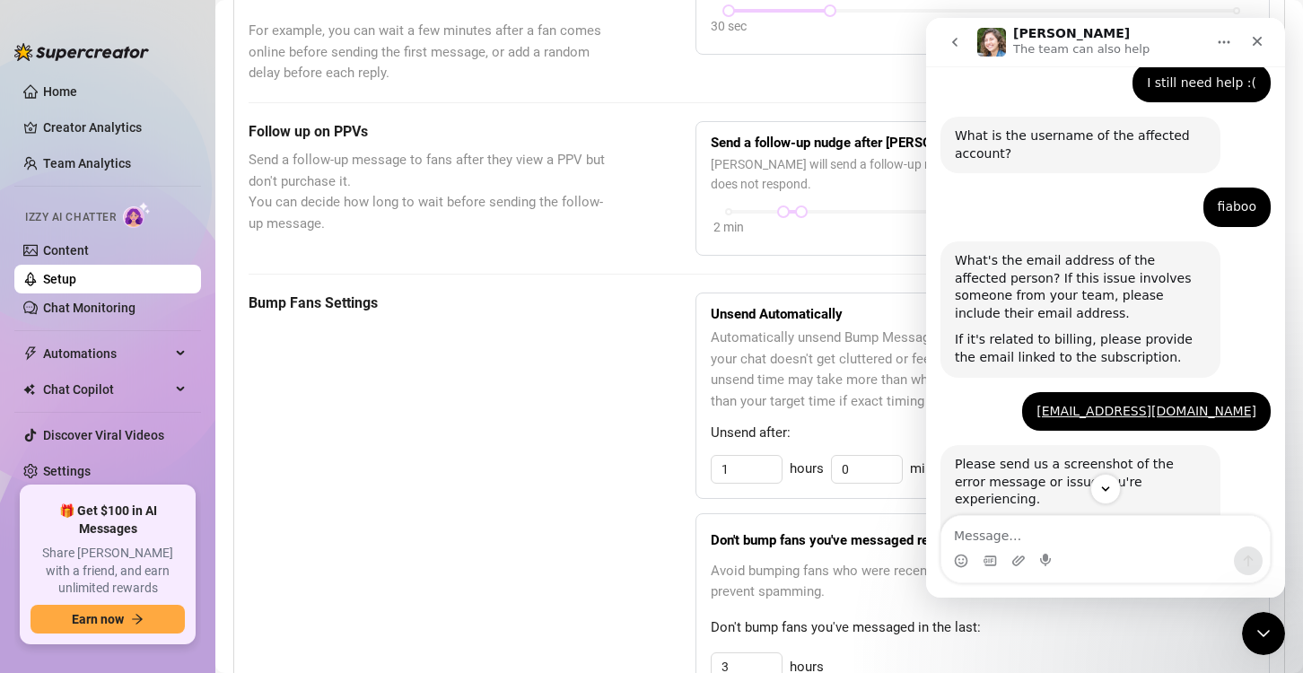
scroll to position [1337, 0]
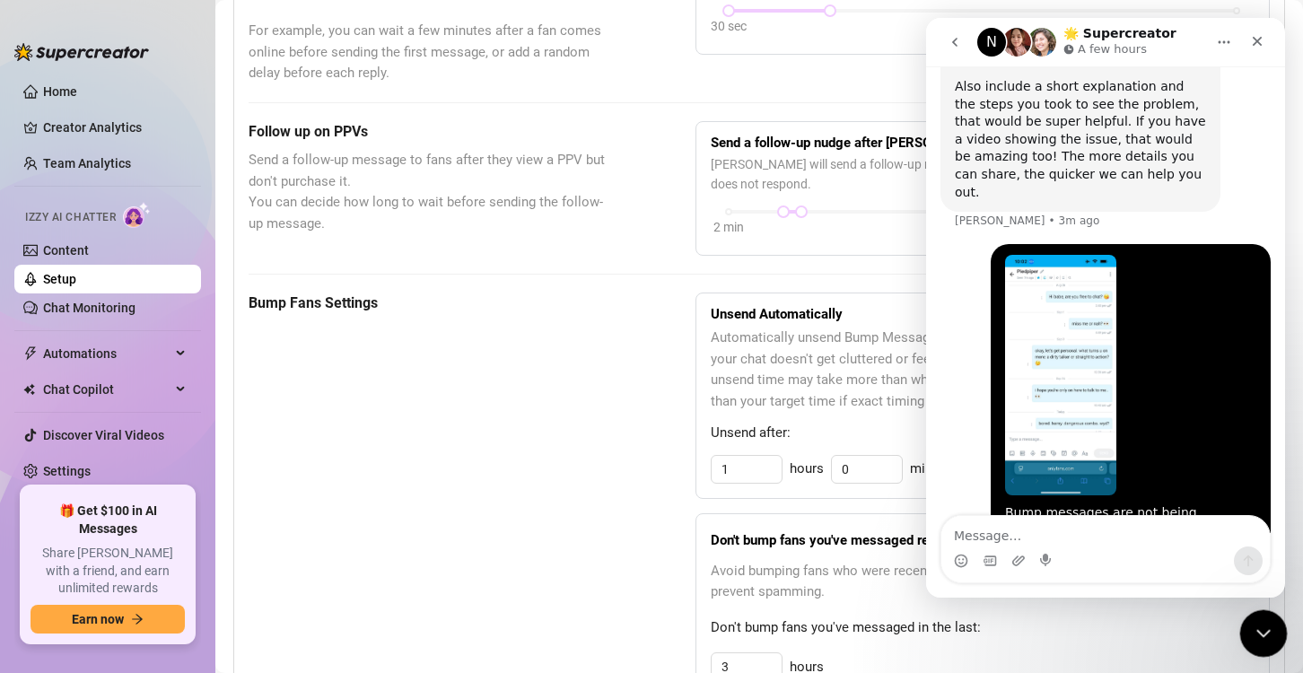
click at [1245, 623] on div "Close Intercom Messenger" at bounding box center [1261, 630] width 43 height 43
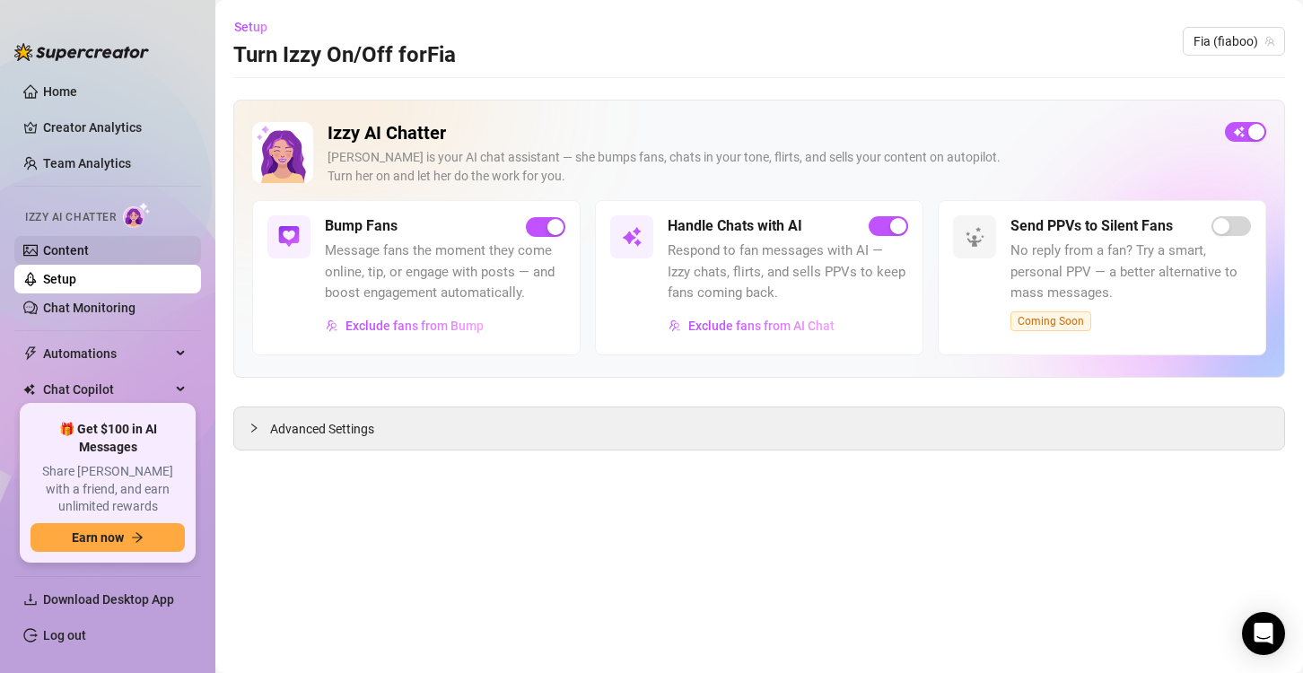
click at [89, 249] on link "Content" at bounding box center [66, 250] width 46 height 14
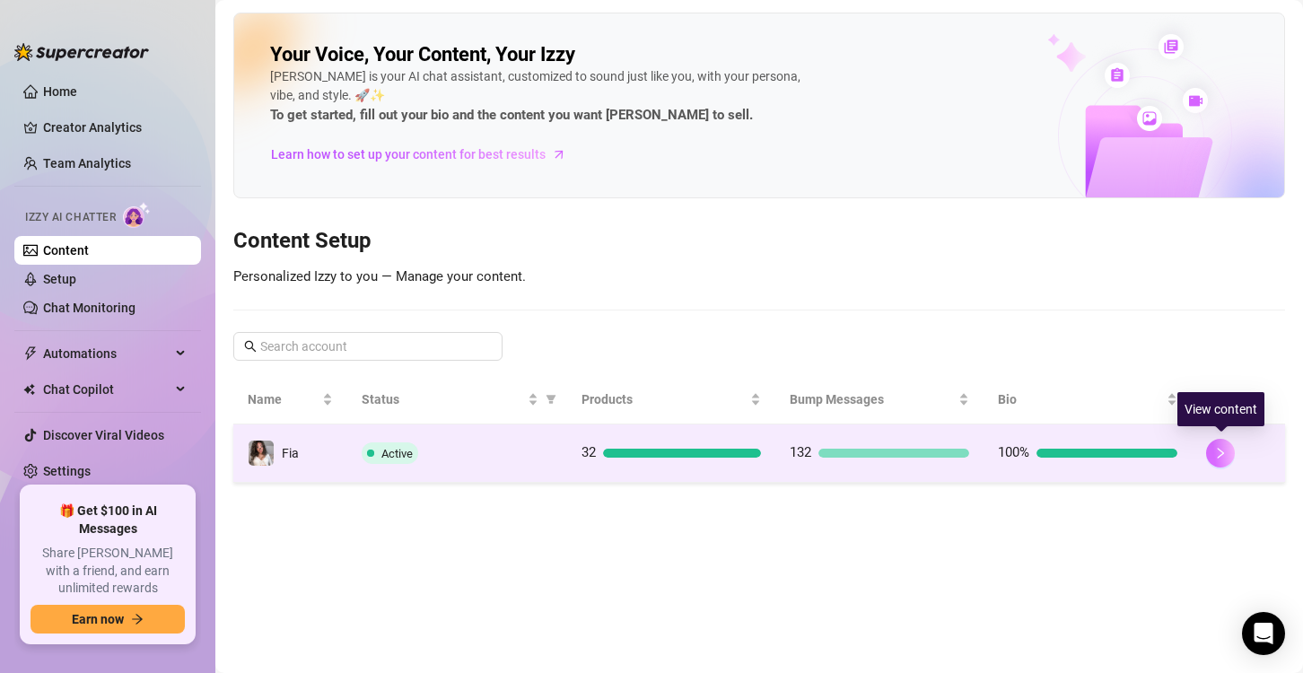
click at [1230, 445] on button "button" at bounding box center [1220, 453] width 29 height 29
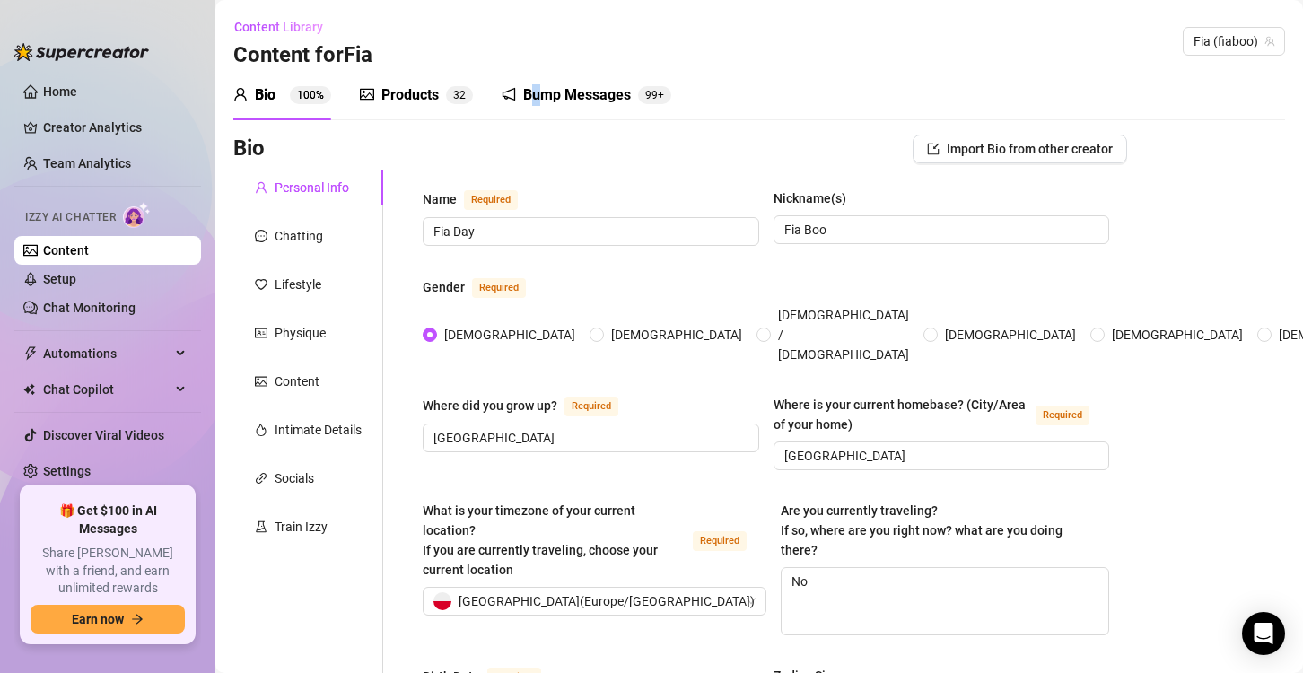
click at [537, 101] on div "Bump Messages" at bounding box center [577, 95] width 108 height 22
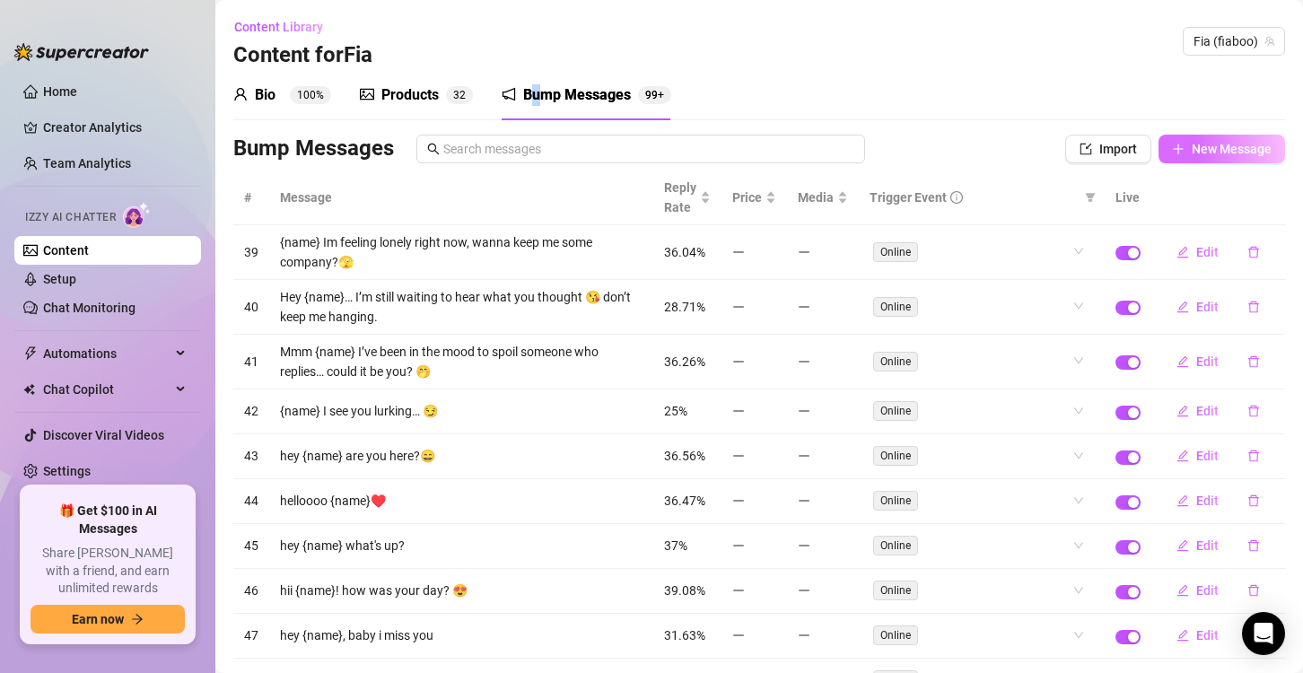
click at [1185, 162] on button "New Message" at bounding box center [1222, 149] width 127 height 29
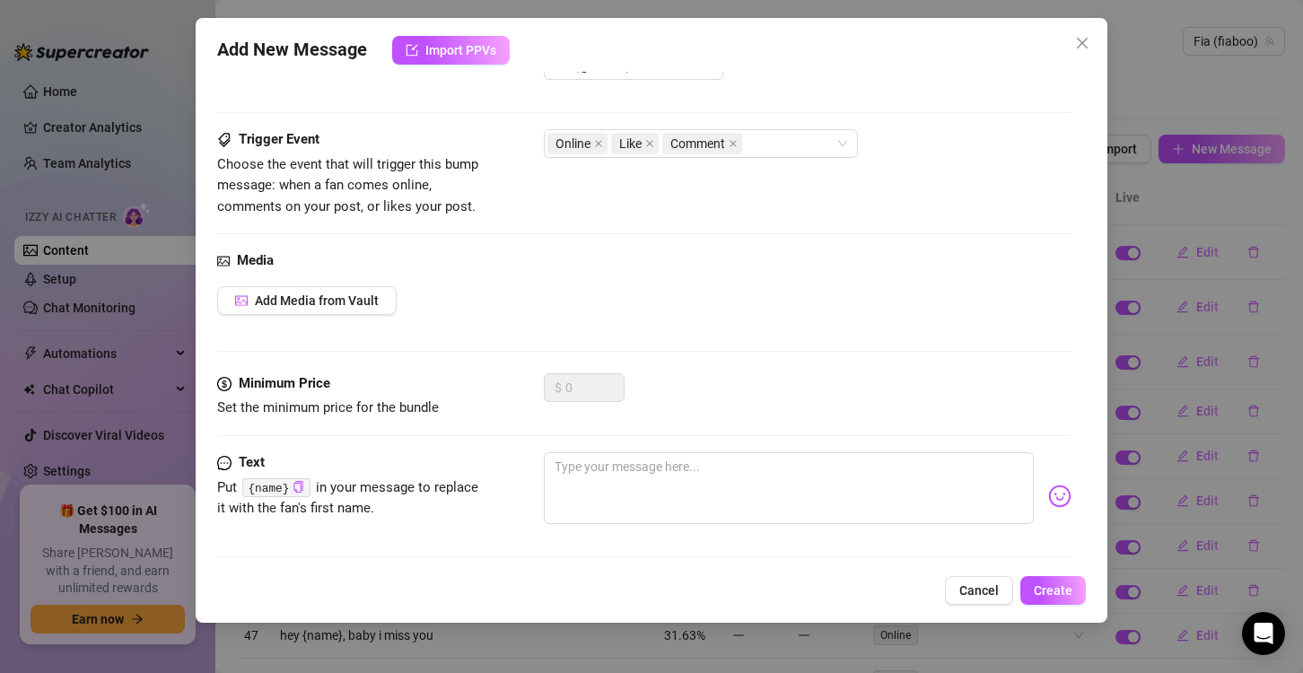
scroll to position [71, 0]
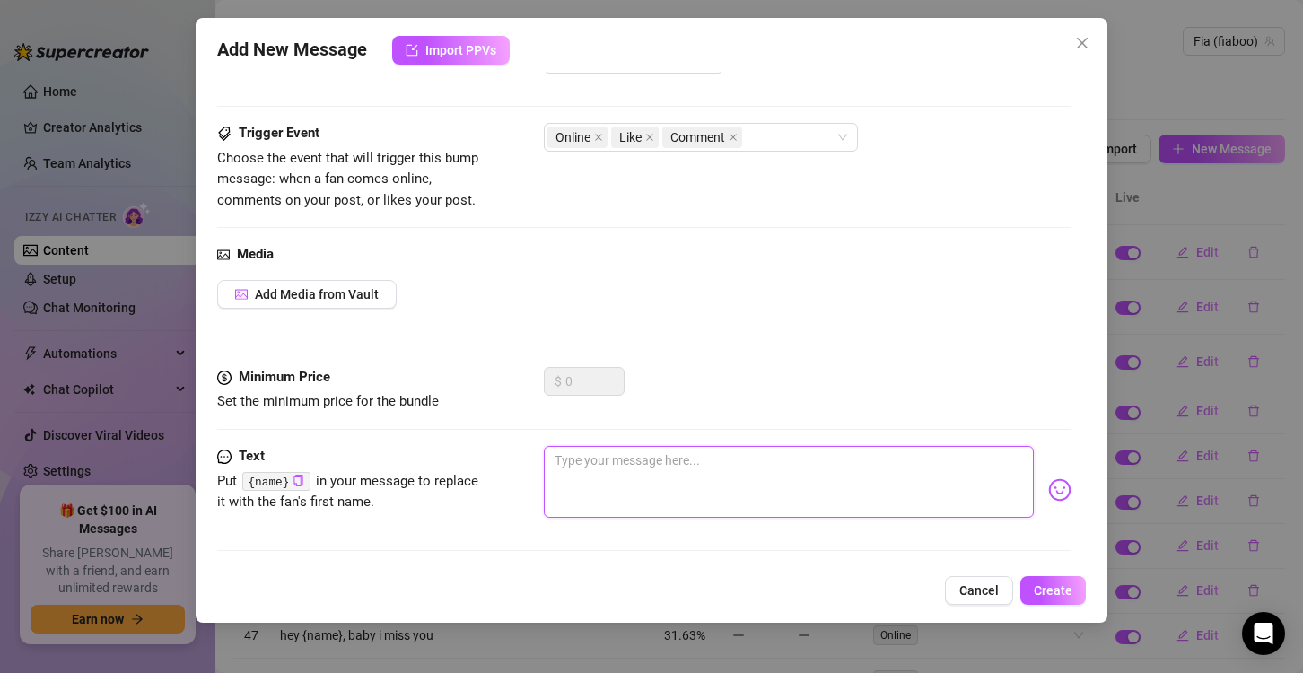
click at [617, 504] on textarea at bounding box center [789, 482] width 490 height 72
type textarea "h"
type textarea "he"
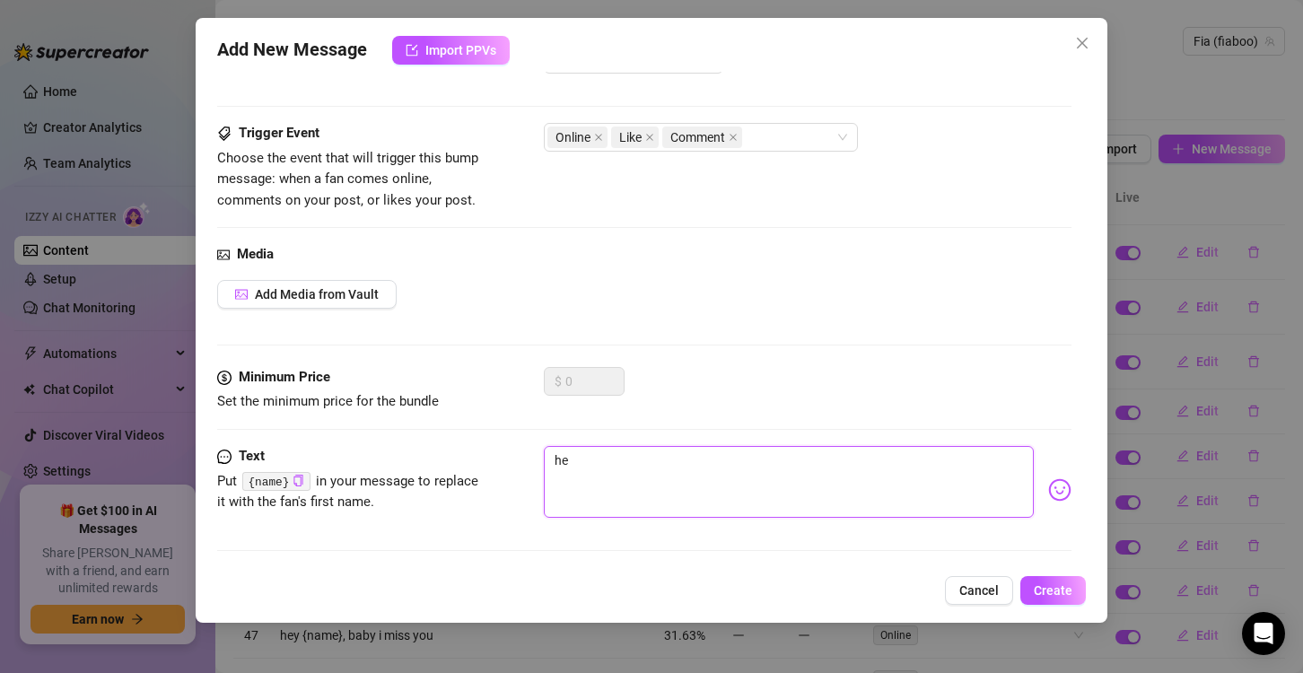
type textarea "hey"
type textarea "he"
type textarea "h"
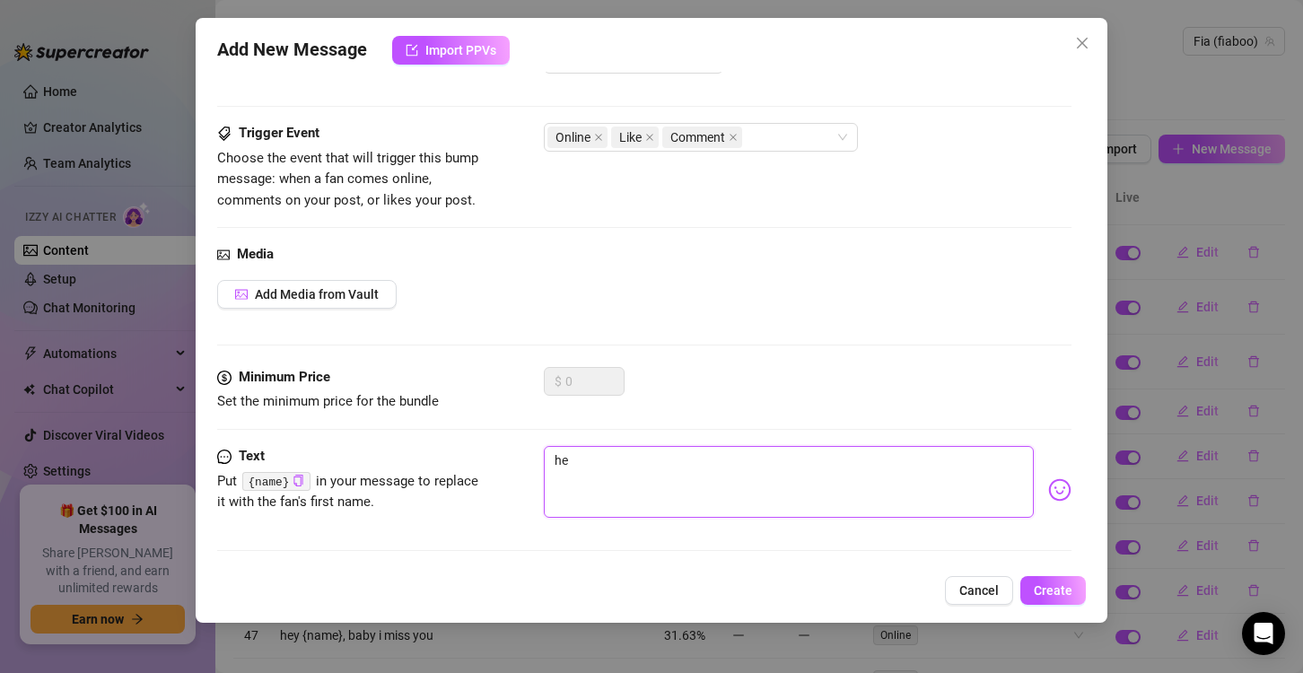
type textarea "h"
type textarea "Type your message here..."
type textarea "h"
type textarea "he"
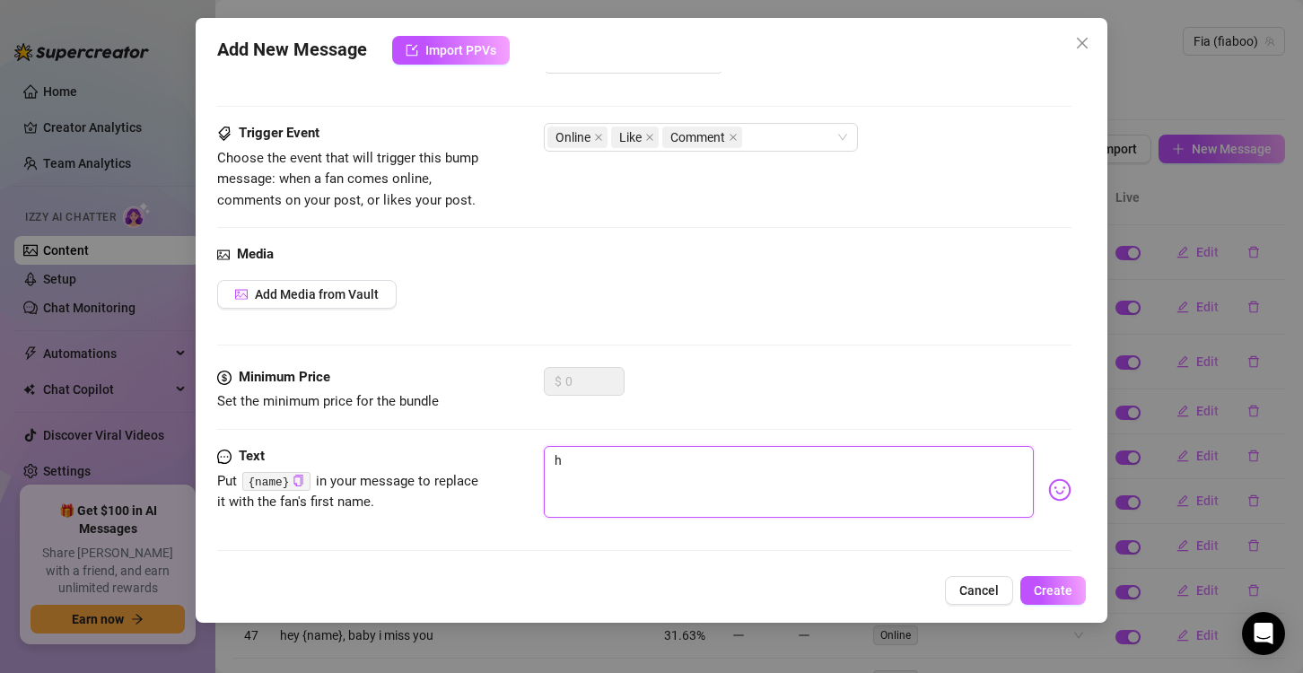
type textarea "he"
type textarea "hey"
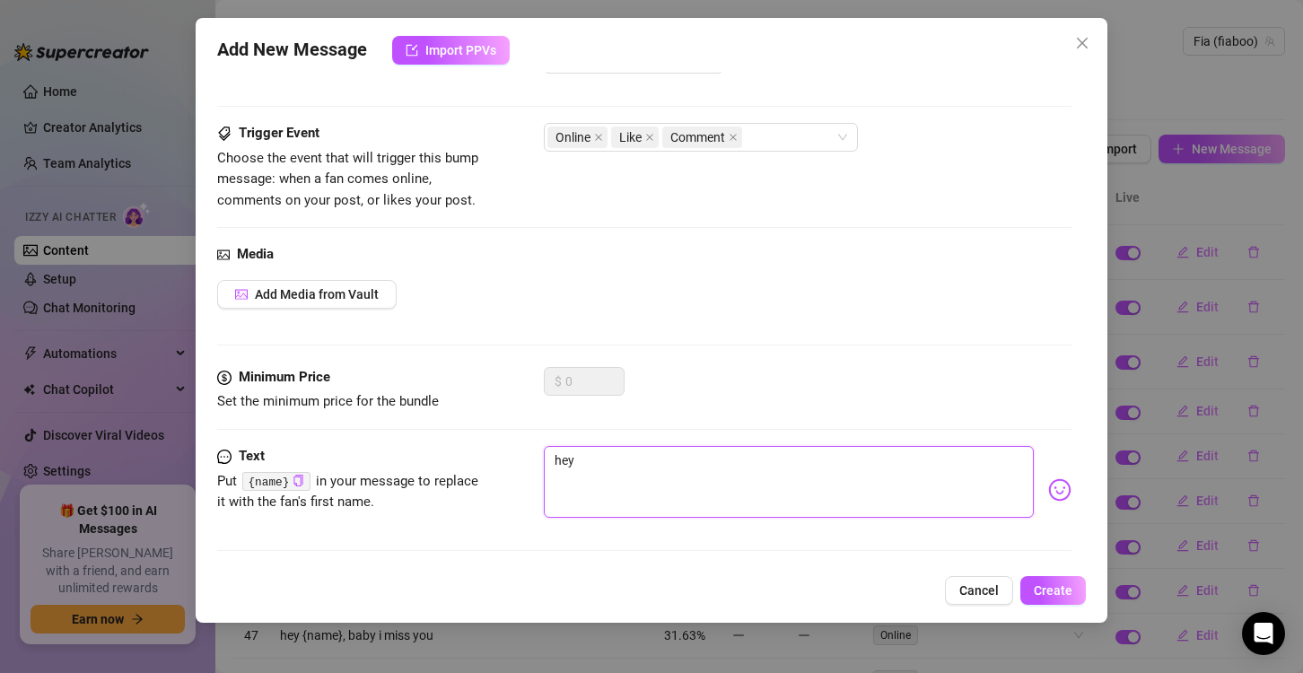
type textarea "hey {"
type textarea "hey {n"
type textarea "hey {na"
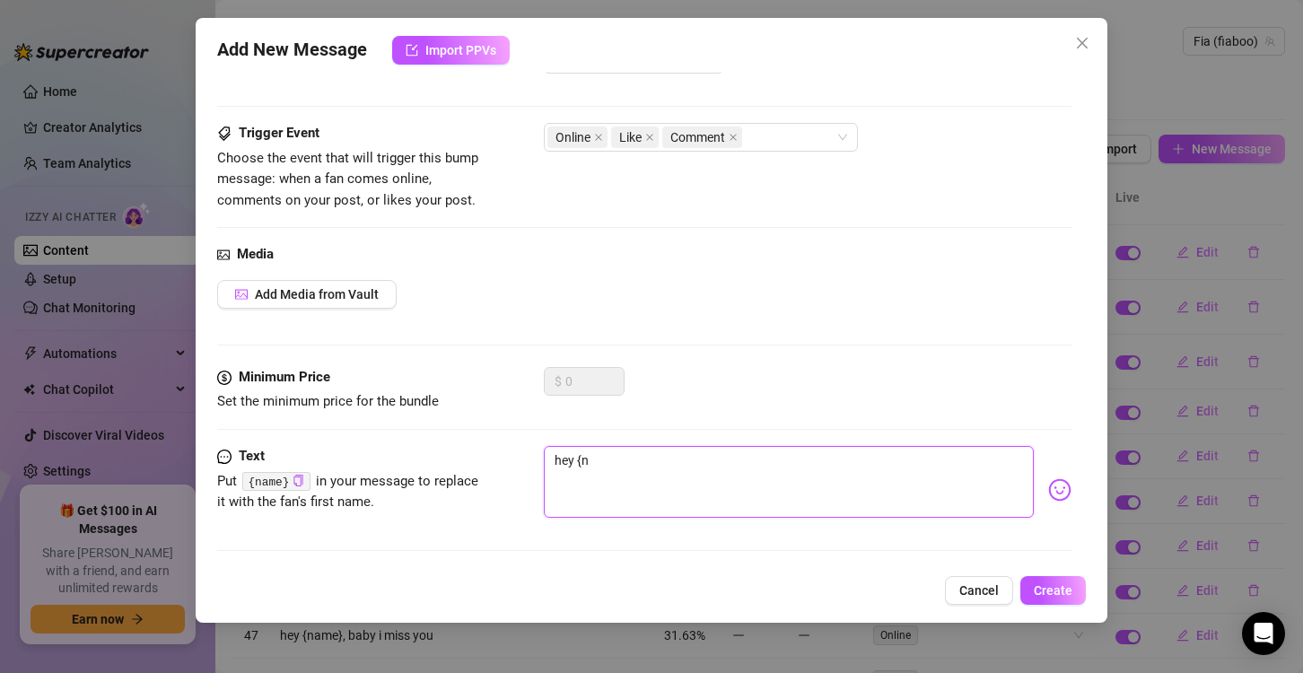
type textarea "hey {na"
type textarea "hey {nam"
type textarea "hey {name"
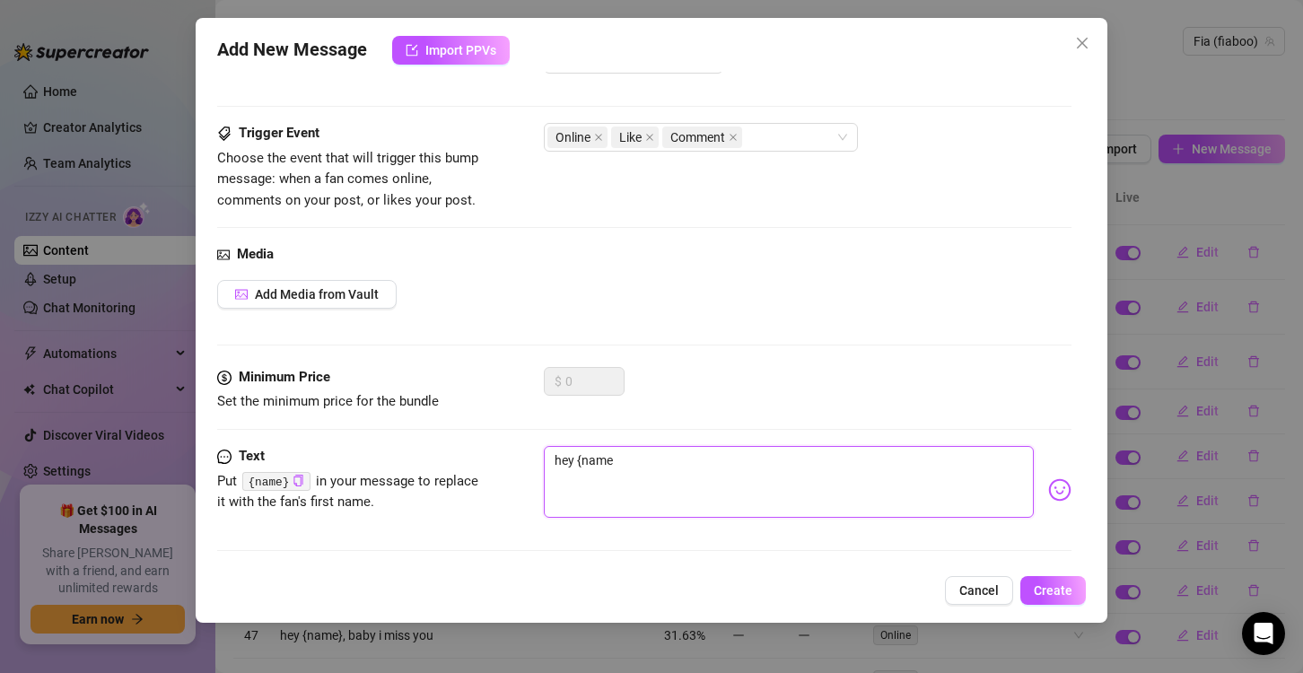
type textarea "hey {name}"
type textarea "hey {name} a"
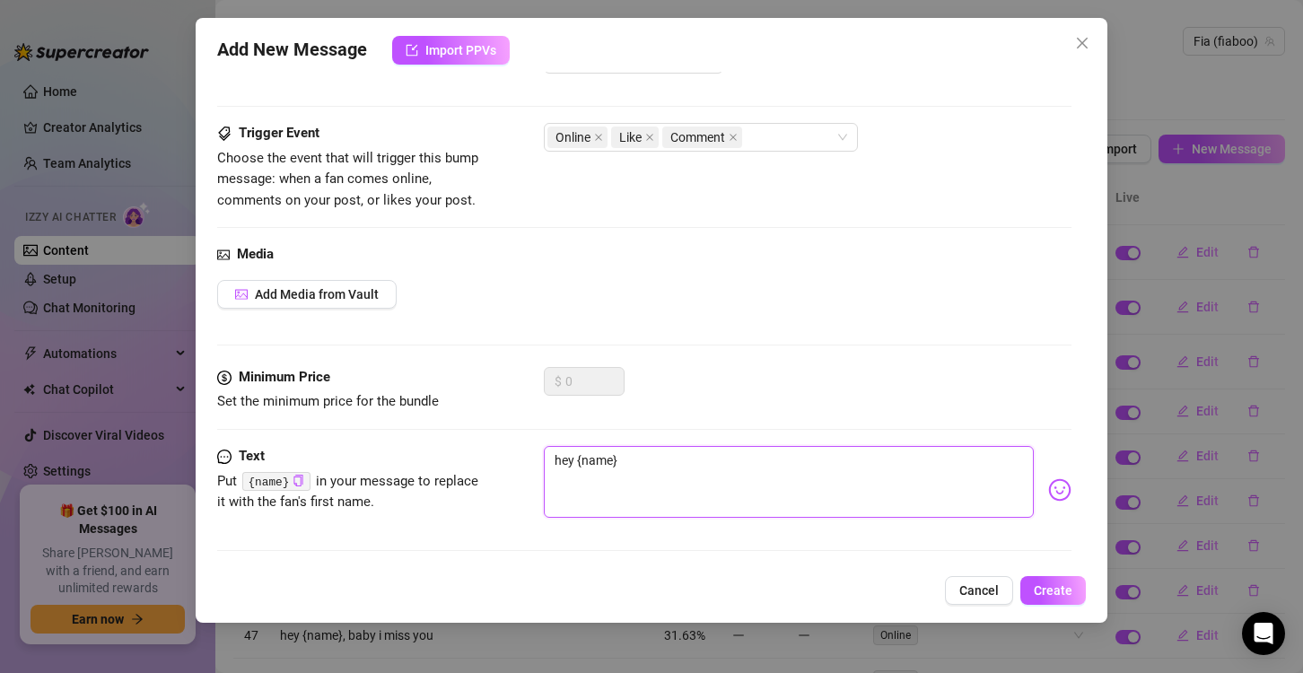
type textarea "hey {name} a"
type textarea "hey {name} ar"
type textarea "hey {name} are"
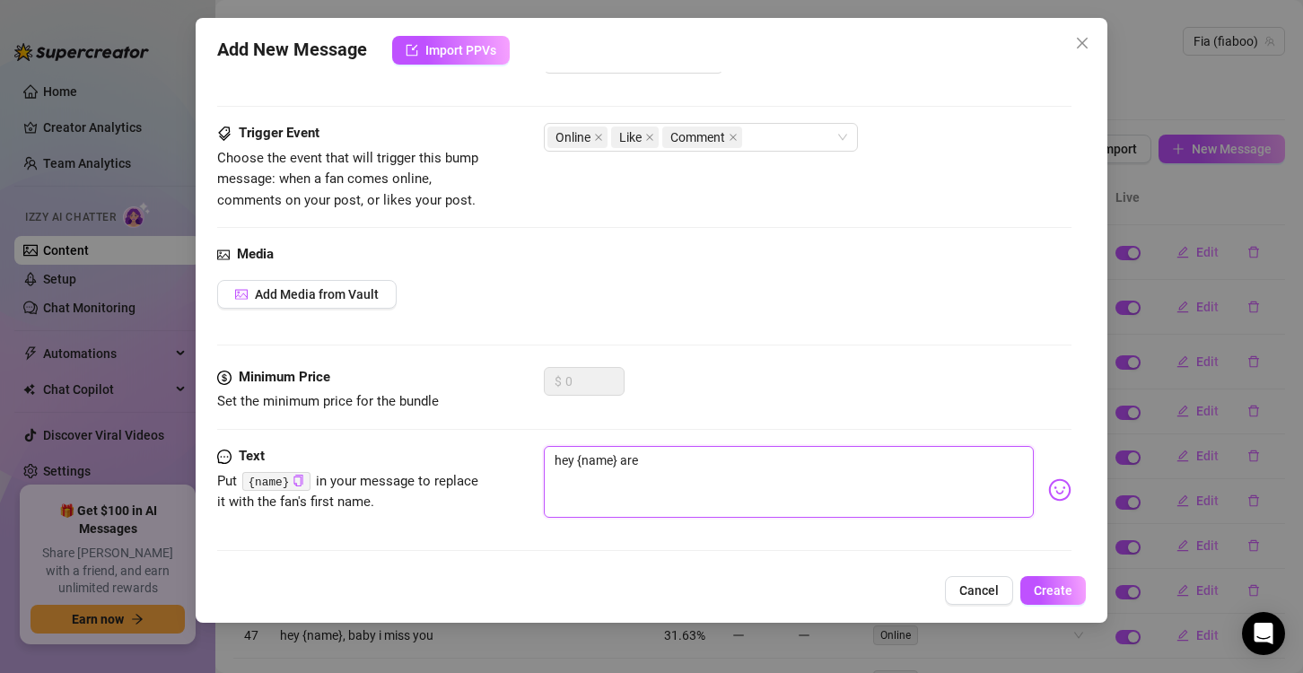
type textarea "hey {name} are"
type textarea "hey {name} are y"
type textarea "hey {name} are yo"
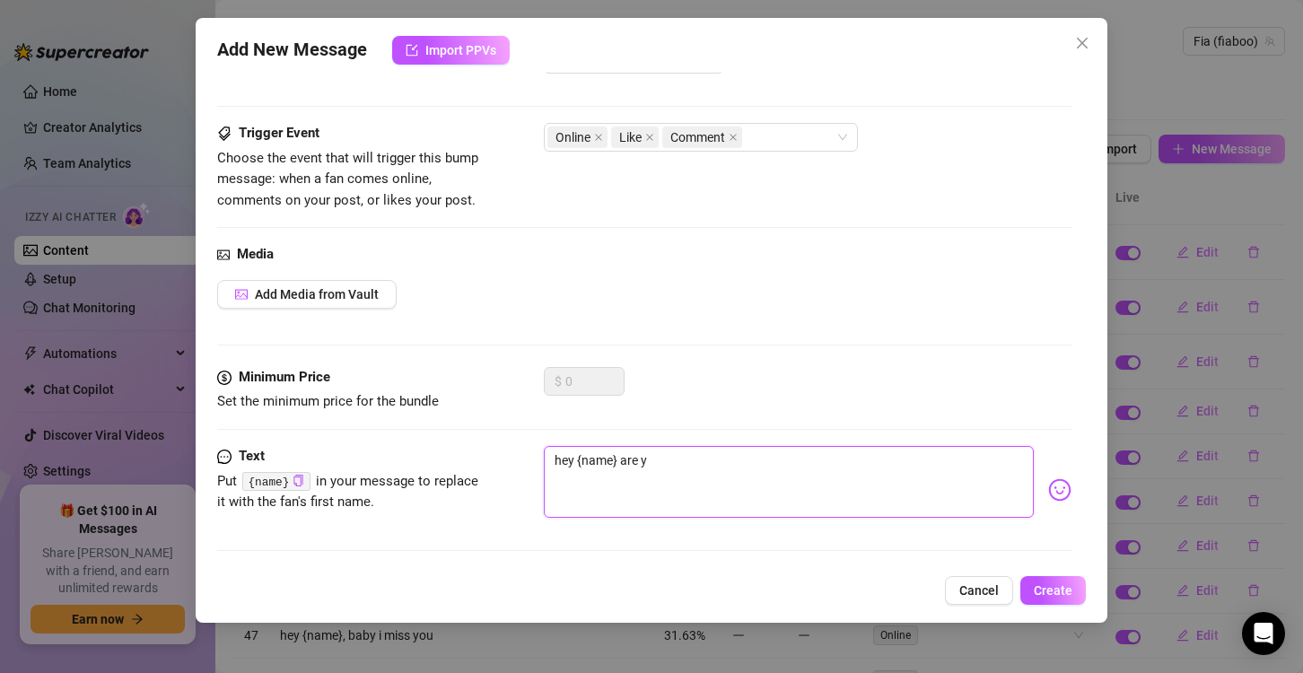
type textarea "hey {name} are yo"
type textarea "hey {name} are you"
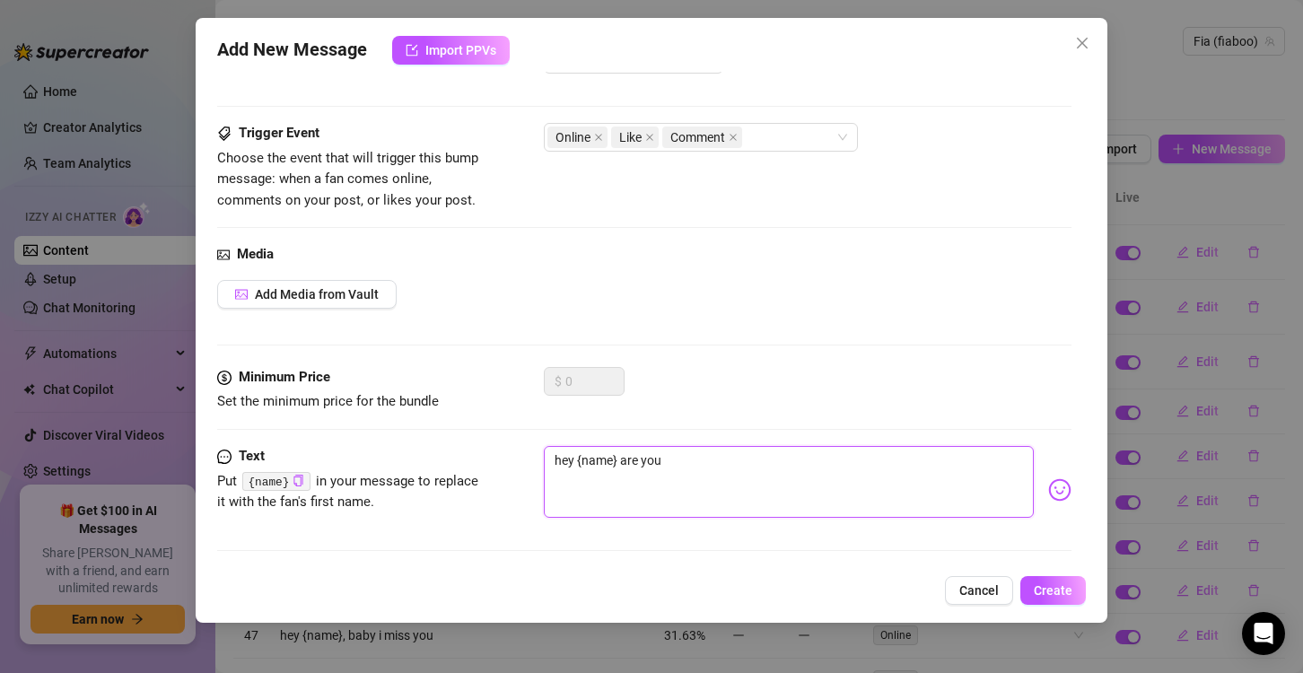
type textarea "hey {name} are you m"
type textarea "hey {name} are you ma"
type textarea "hey {name} are you mar"
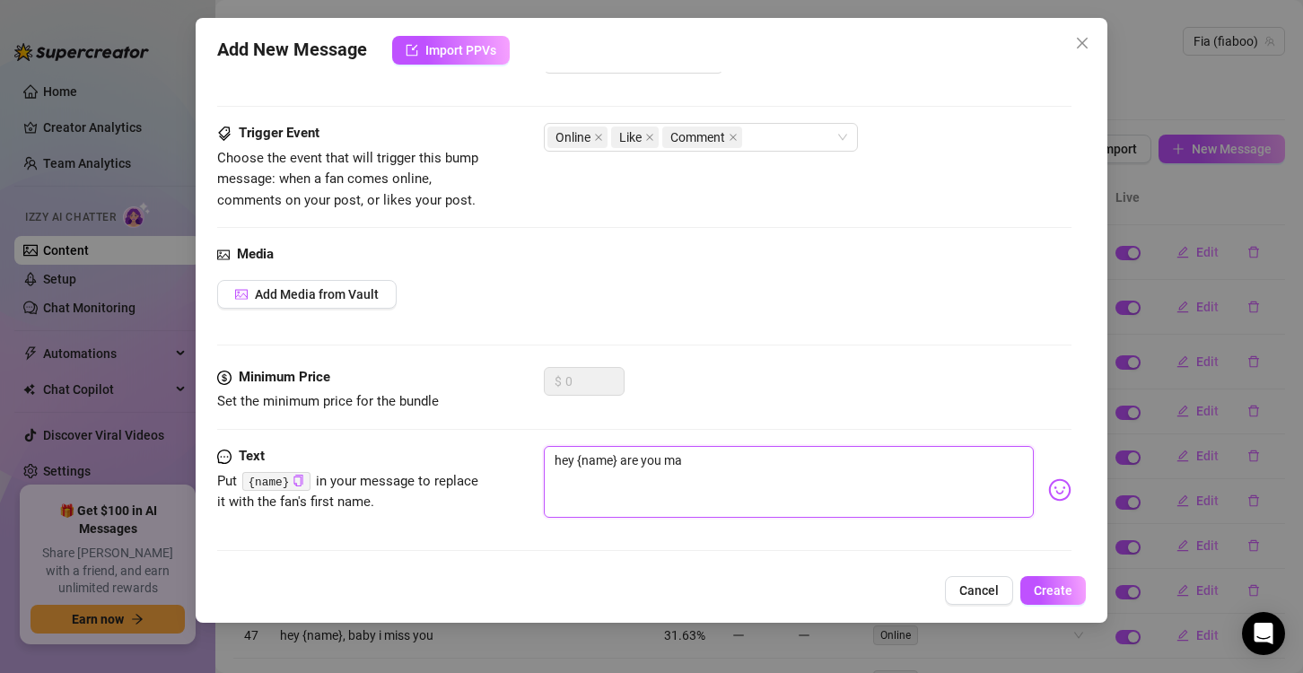
type textarea "hey {name} are you mar"
type textarea "hey {name} are you marr"
type textarea "hey {name} are you marri"
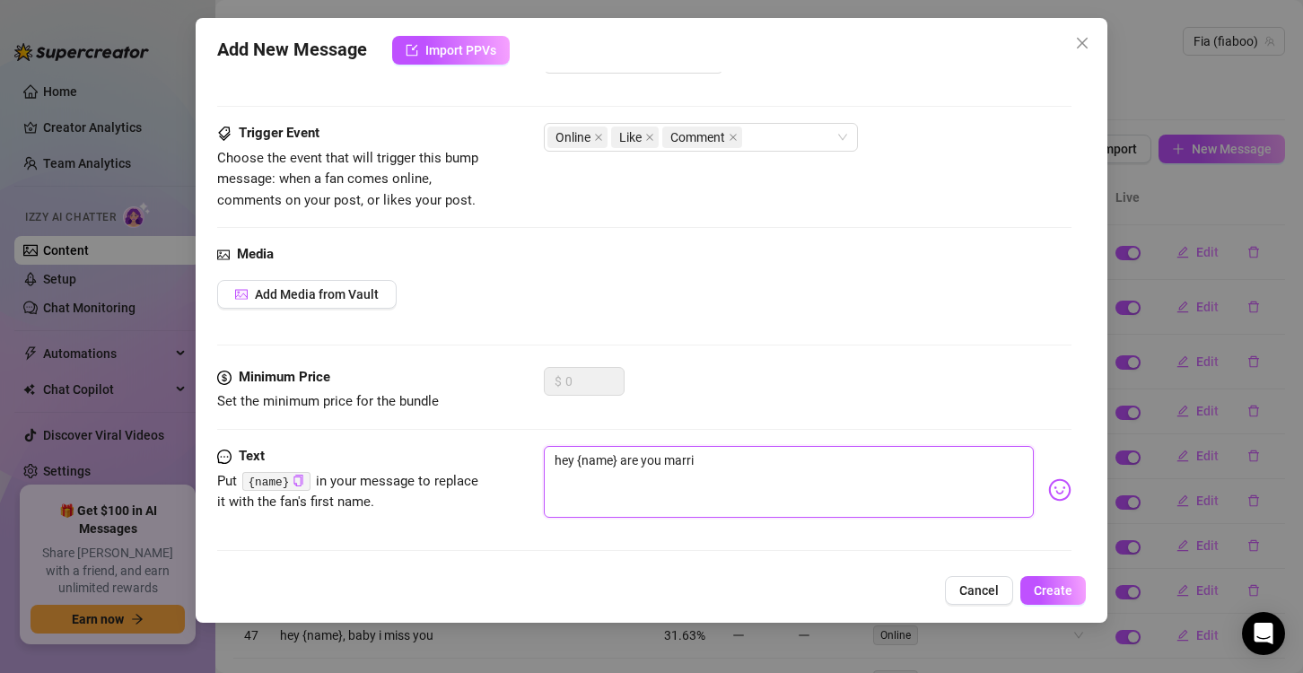
type textarea "hey {name} are you marrie"
type textarea "hey {name} are you married"
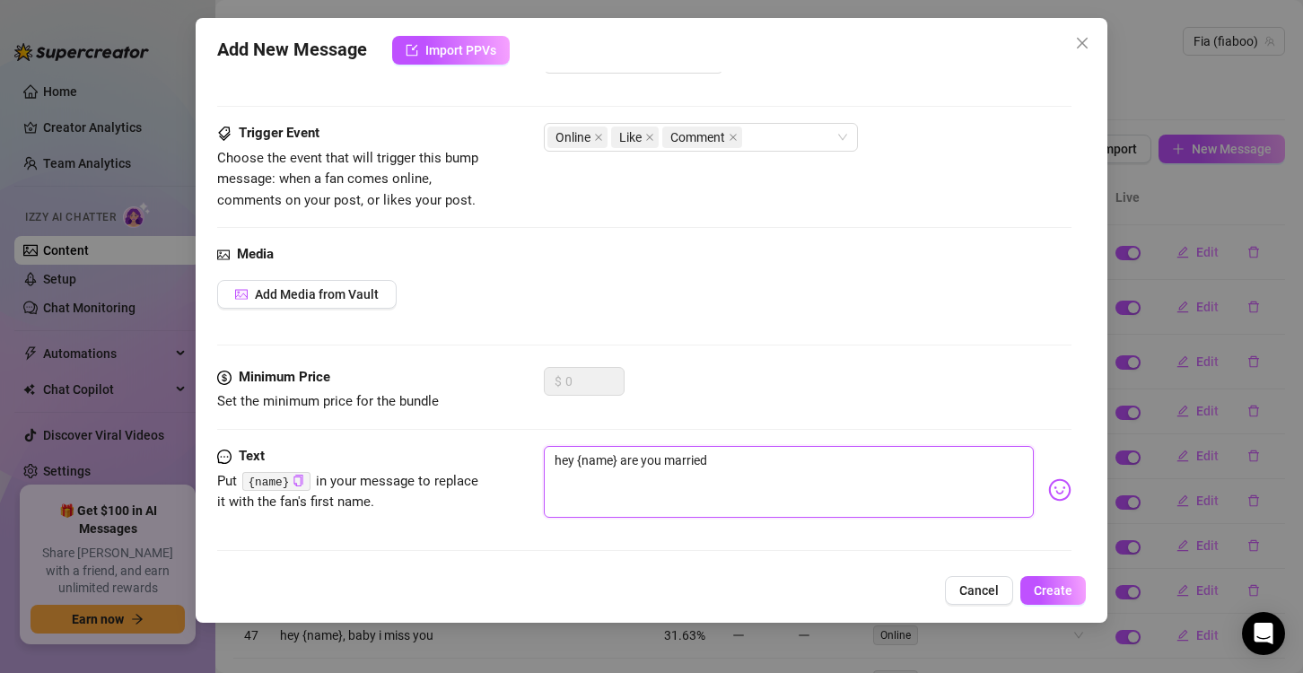
type textarea "hey {name} are you married"
type textarea "hey {name} are you married o"
type textarea "hey {name} are you married or"
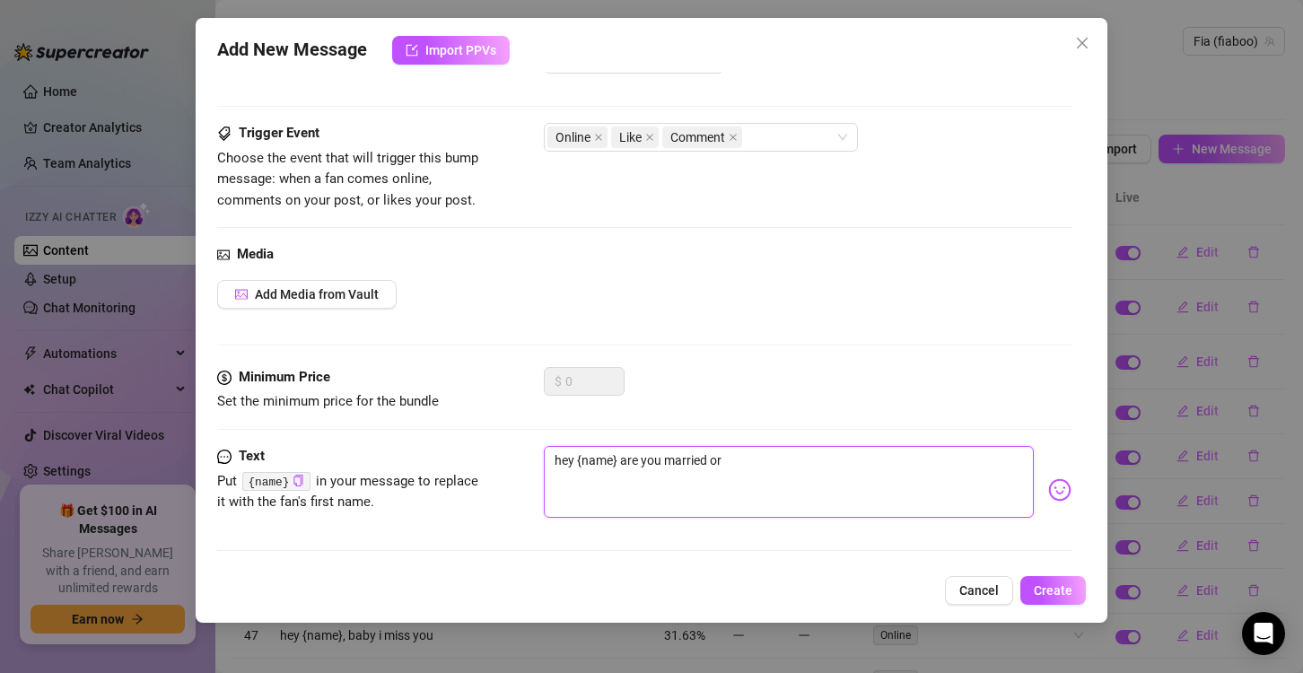
type textarea "hey {name} are you married or"
type textarea "hey {name} are you married or s"
type textarea "hey {name} are you married or si"
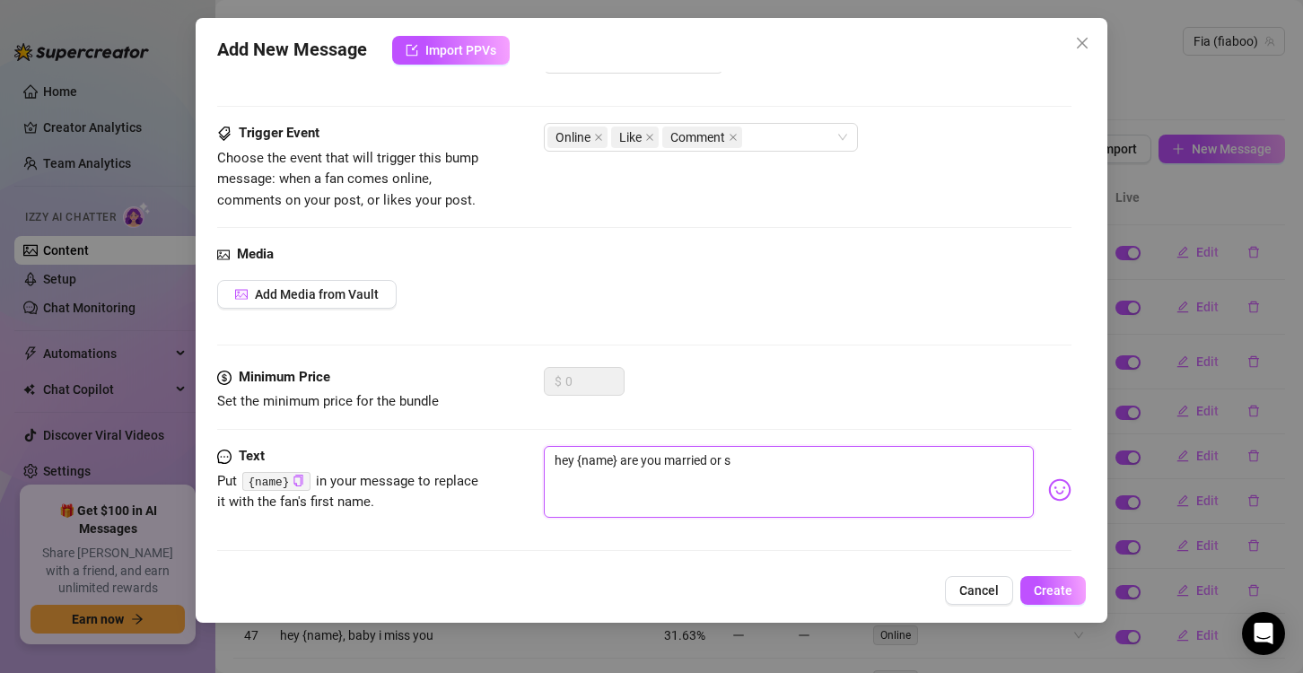
type textarea "hey {name} are you married or si"
type textarea "hey {name} are you married or sin"
type textarea "hey {name} are you married or sing"
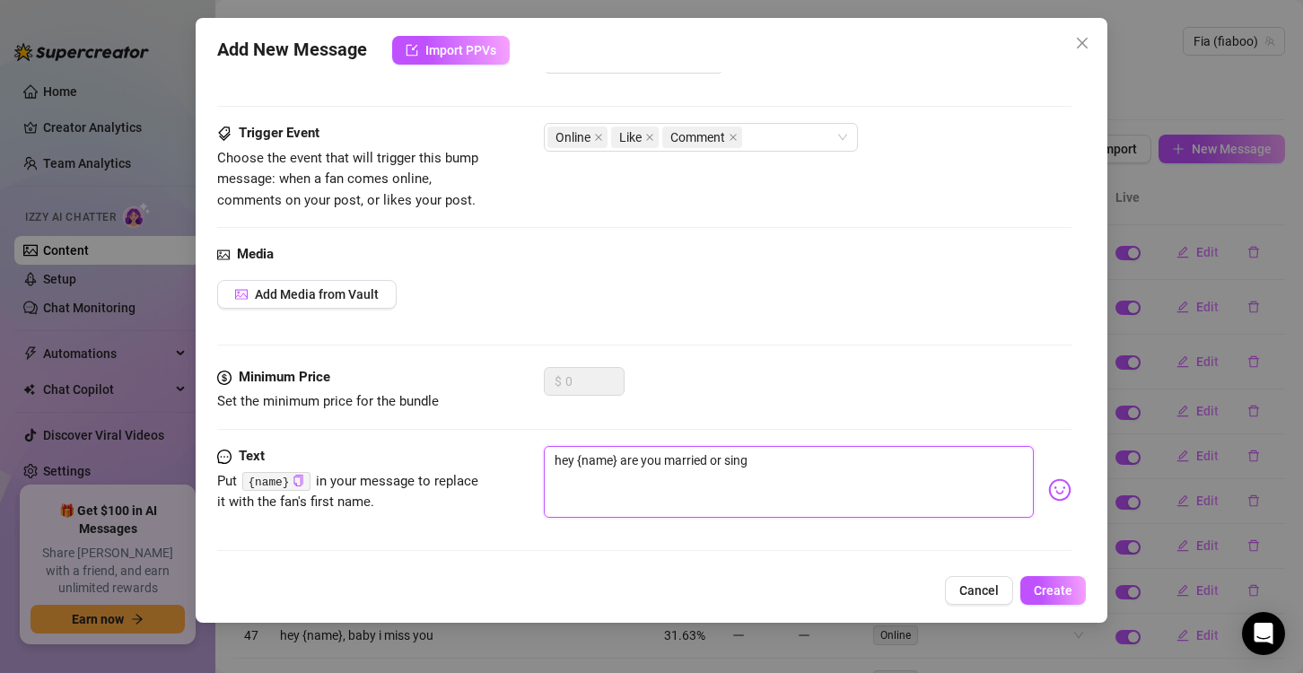
type textarea "hey {name} are you married or singl"
type textarea "hey {name} are you married or single"
type textarea "hey {name} are you married or single?"
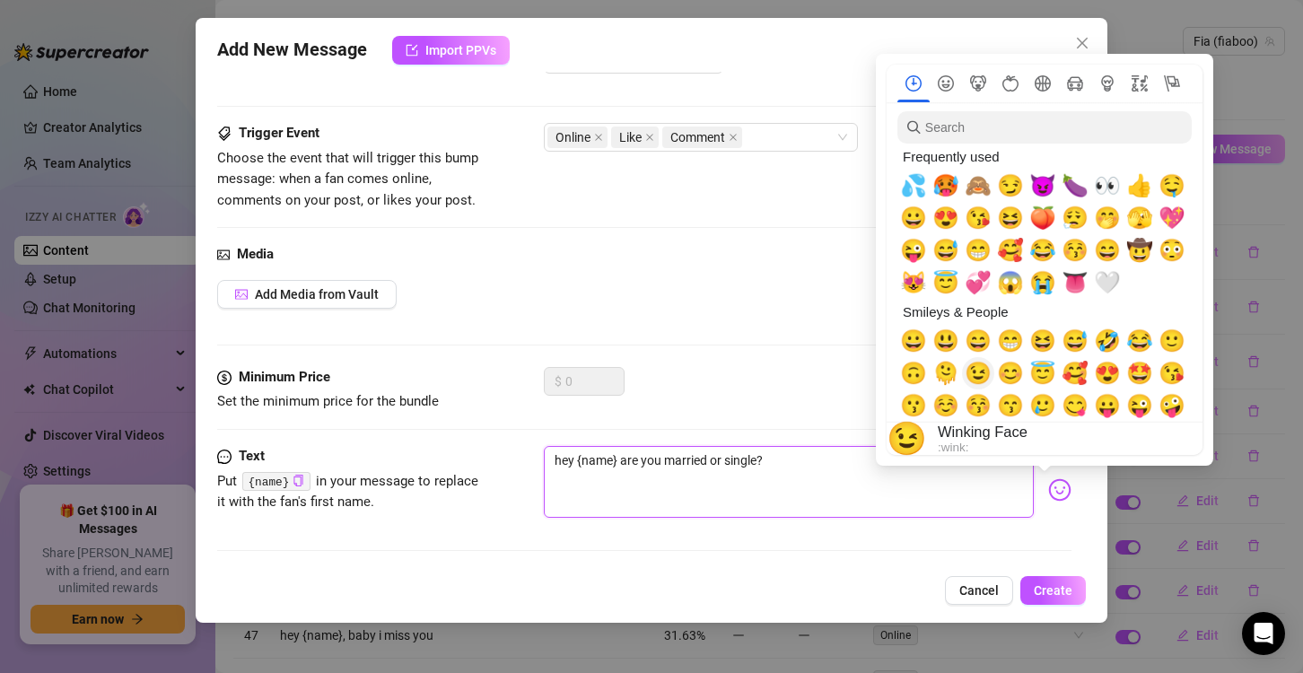
type textarea "hey {name} are you married or single?"
click at [985, 374] on span "😉" at bounding box center [978, 373] width 27 height 25
type textarea "hey {name} are you married or single?😉"
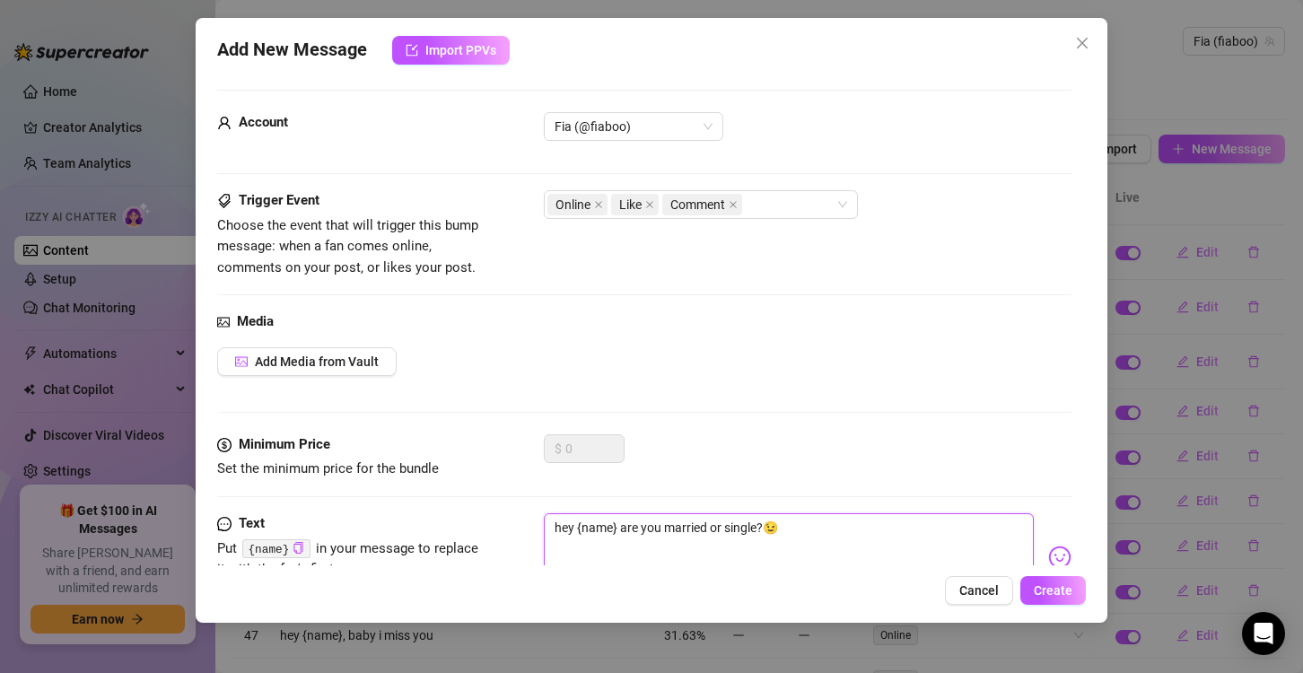
scroll to position [0, 0]
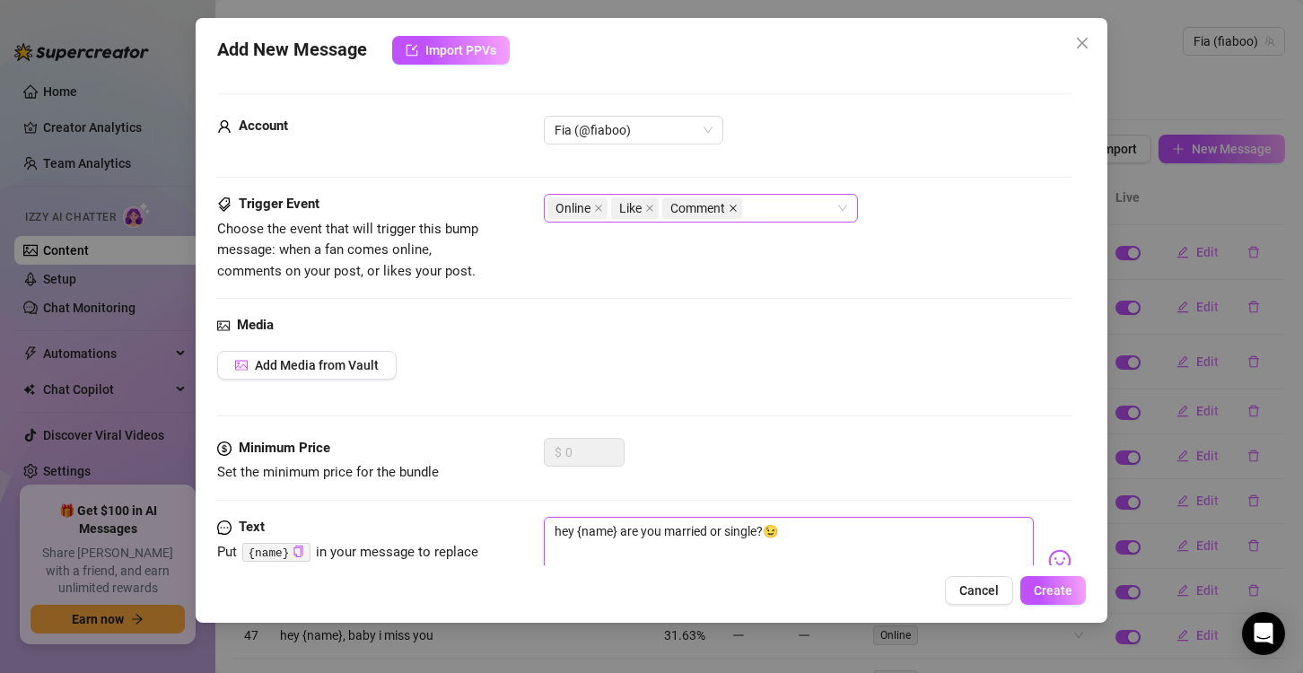
click at [737, 208] on icon "close" at bounding box center [733, 208] width 9 height 9
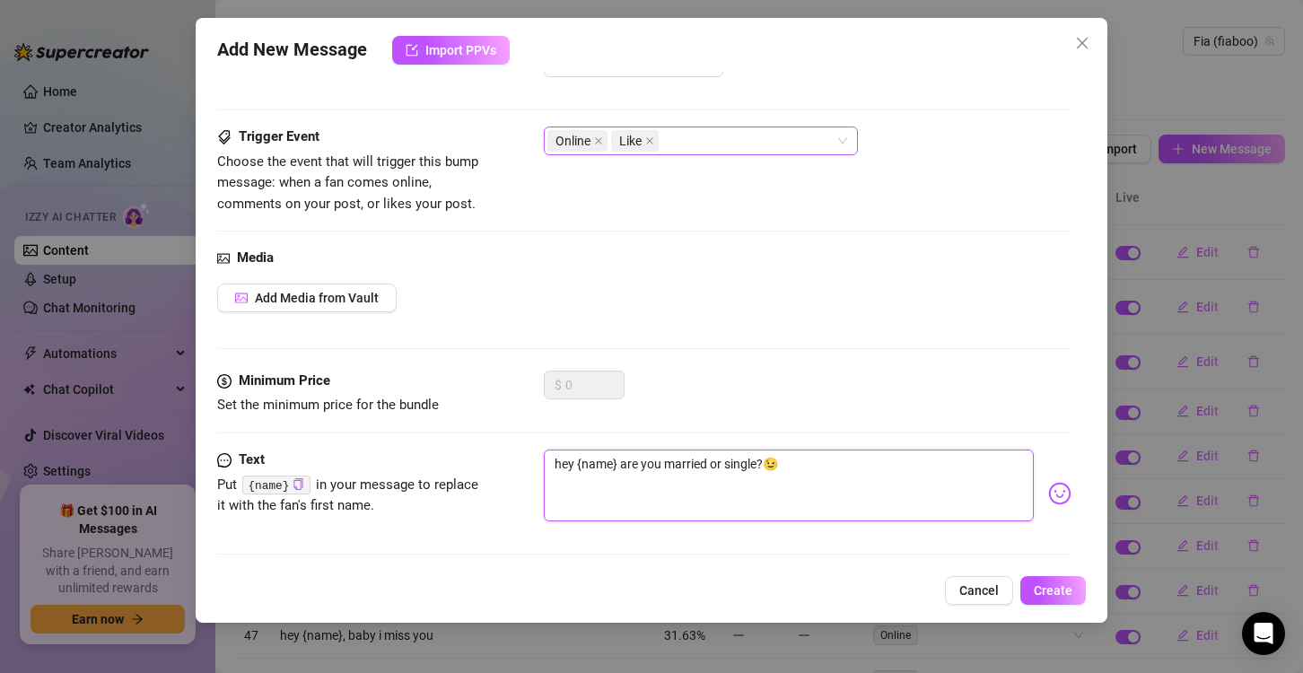
scroll to position [71, 0]
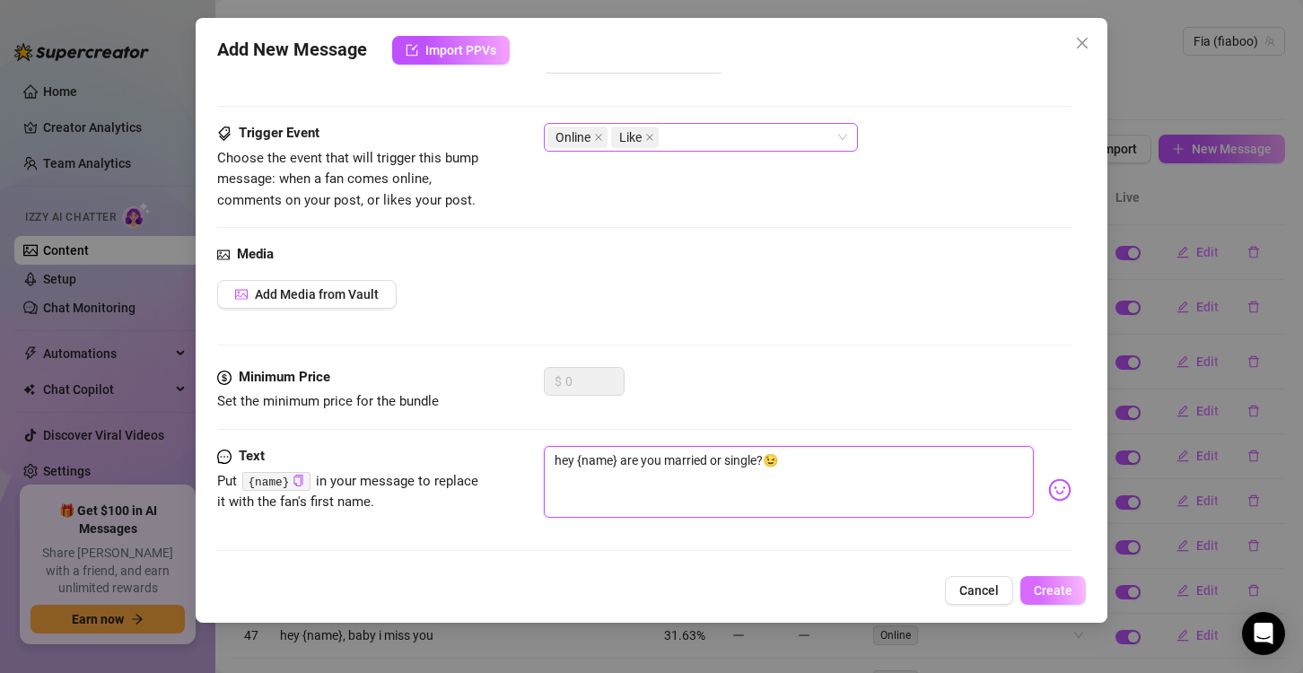
type textarea "hey {name} are you married or single?😉"
click at [1066, 589] on span "Create" at bounding box center [1053, 590] width 39 height 14
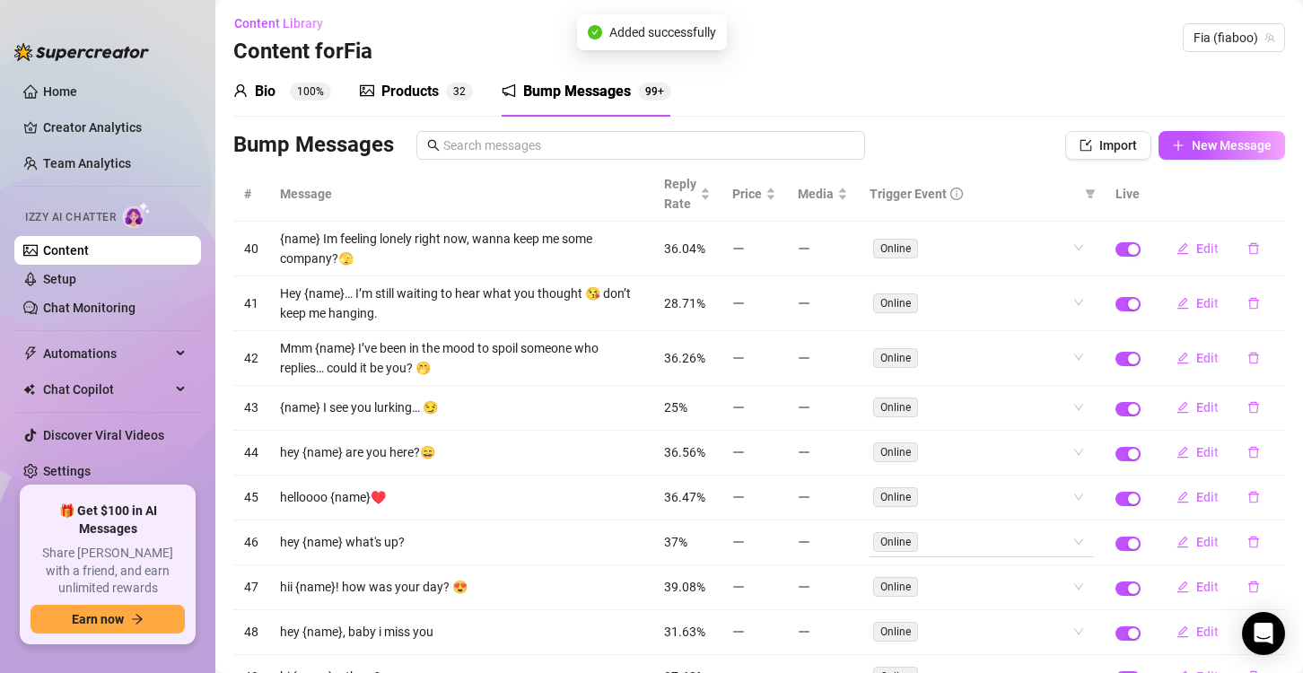
scroll to position [0, 0]
